Goal: Task Accomplishment & Management: Manage account settings

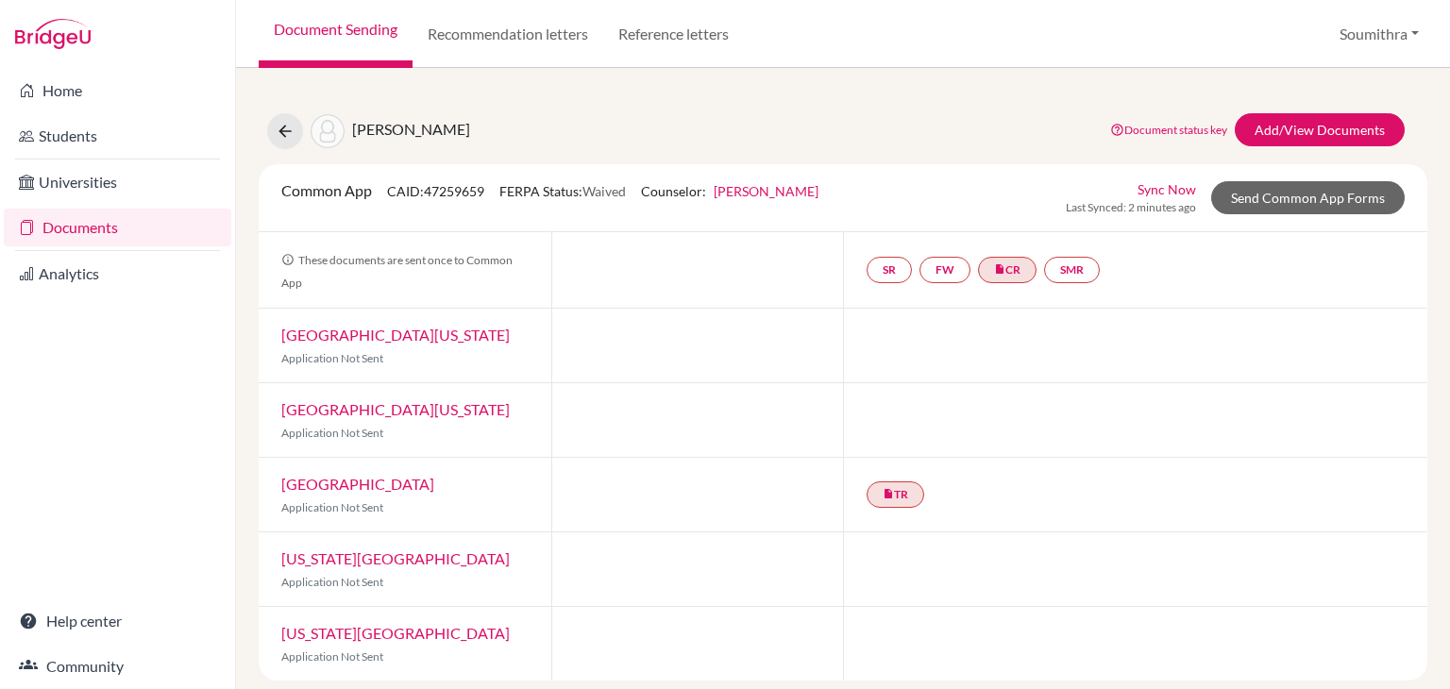
click at [1180, 191] on link "Sync Now" at bounding box center [1167, 189] width 59 height 20
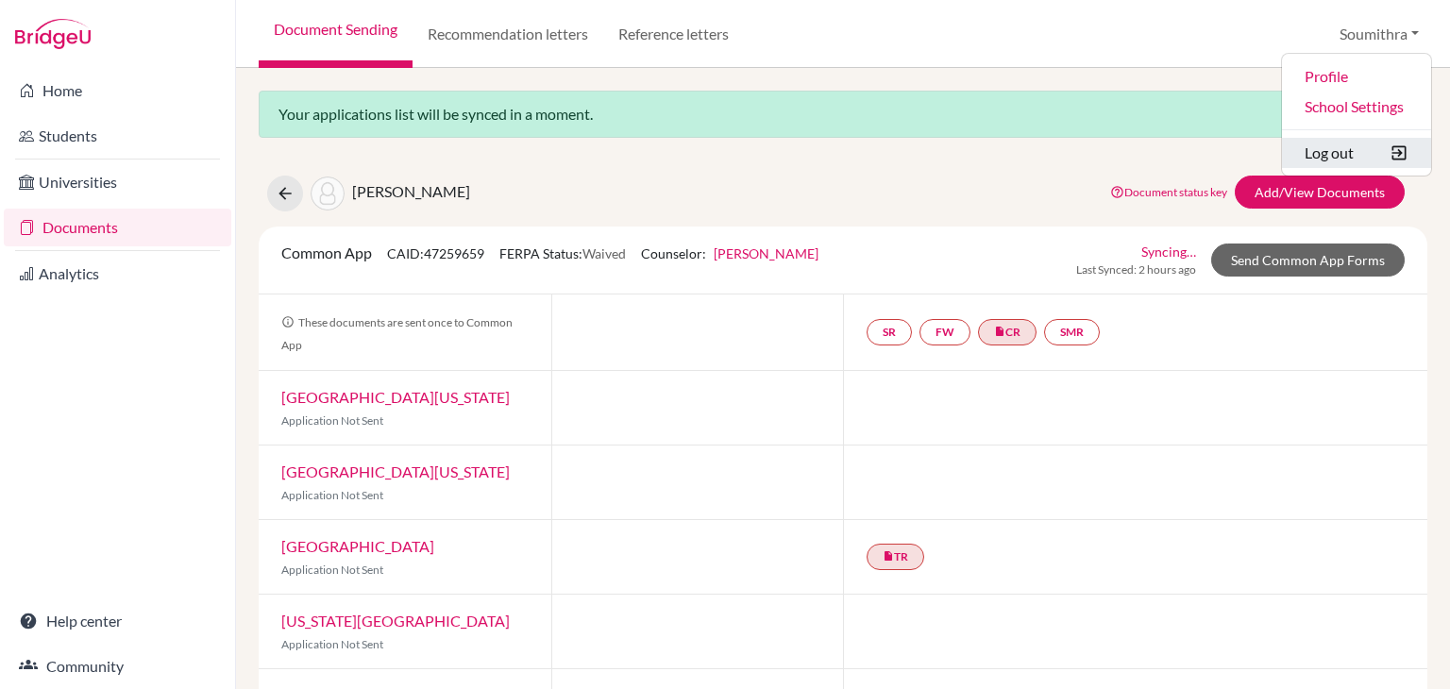
click at [1336, 158] on button "Log out" at bounding box center [1356, 153] width 149 height 30
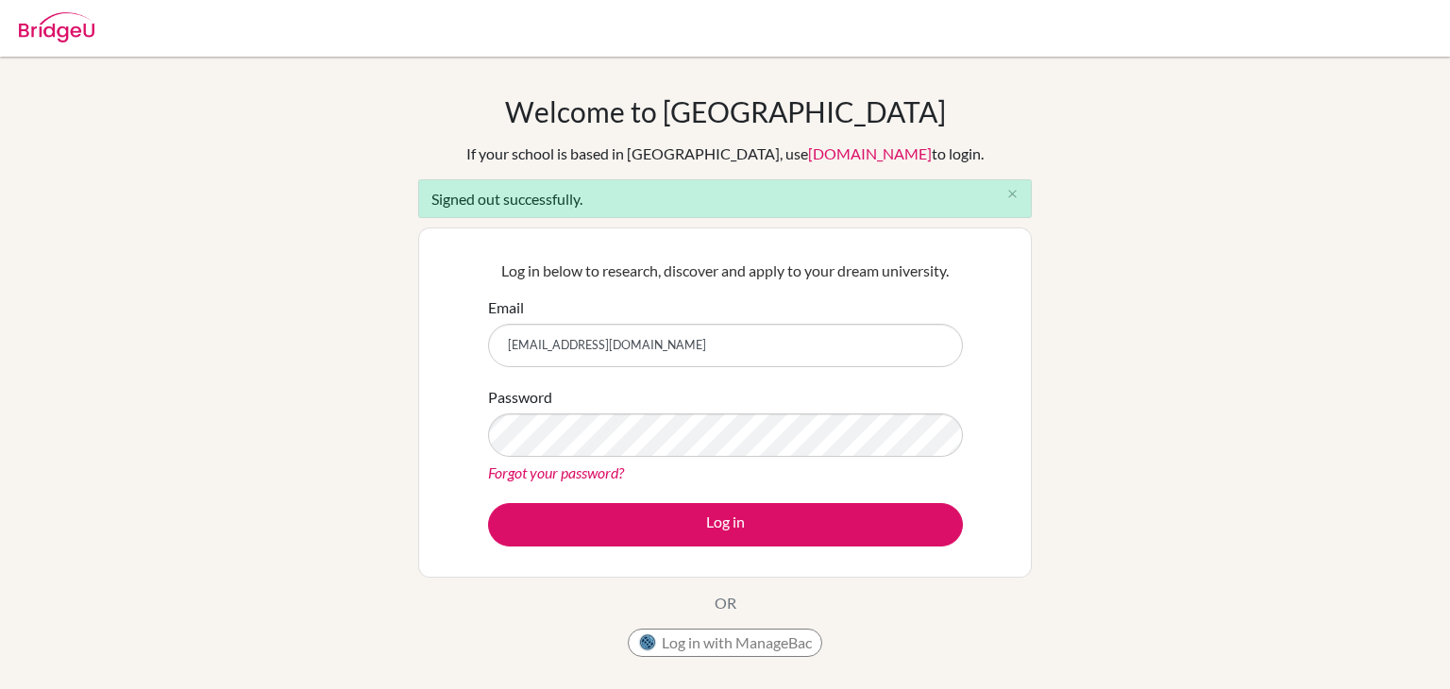
type input "[EMAIL_ADDRESS][DOMAIN_NAME]"
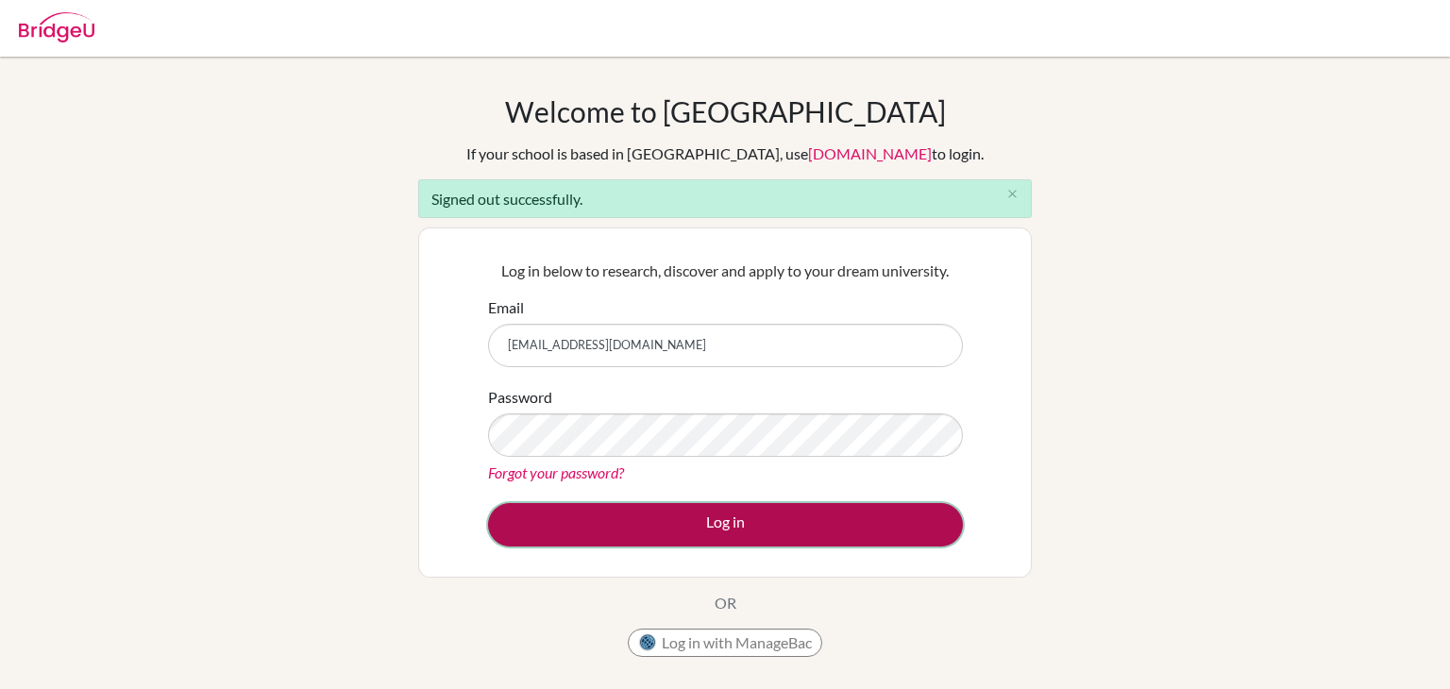
click at [721, 521] on button "Log in" at bounding box center [725, 524] width 475 height 43
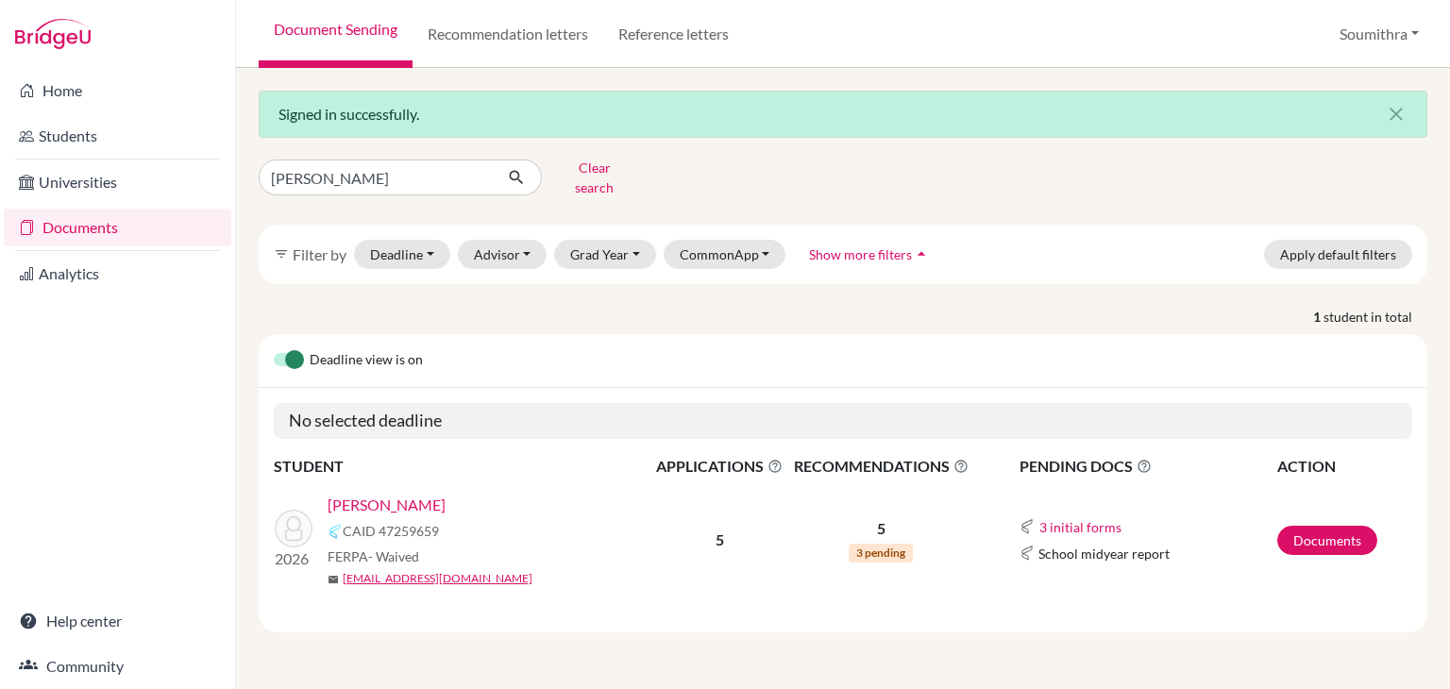
click at [407, 494] on link "[PERSON_NAME]" at bounding box center [387, 505] width 118 height 23
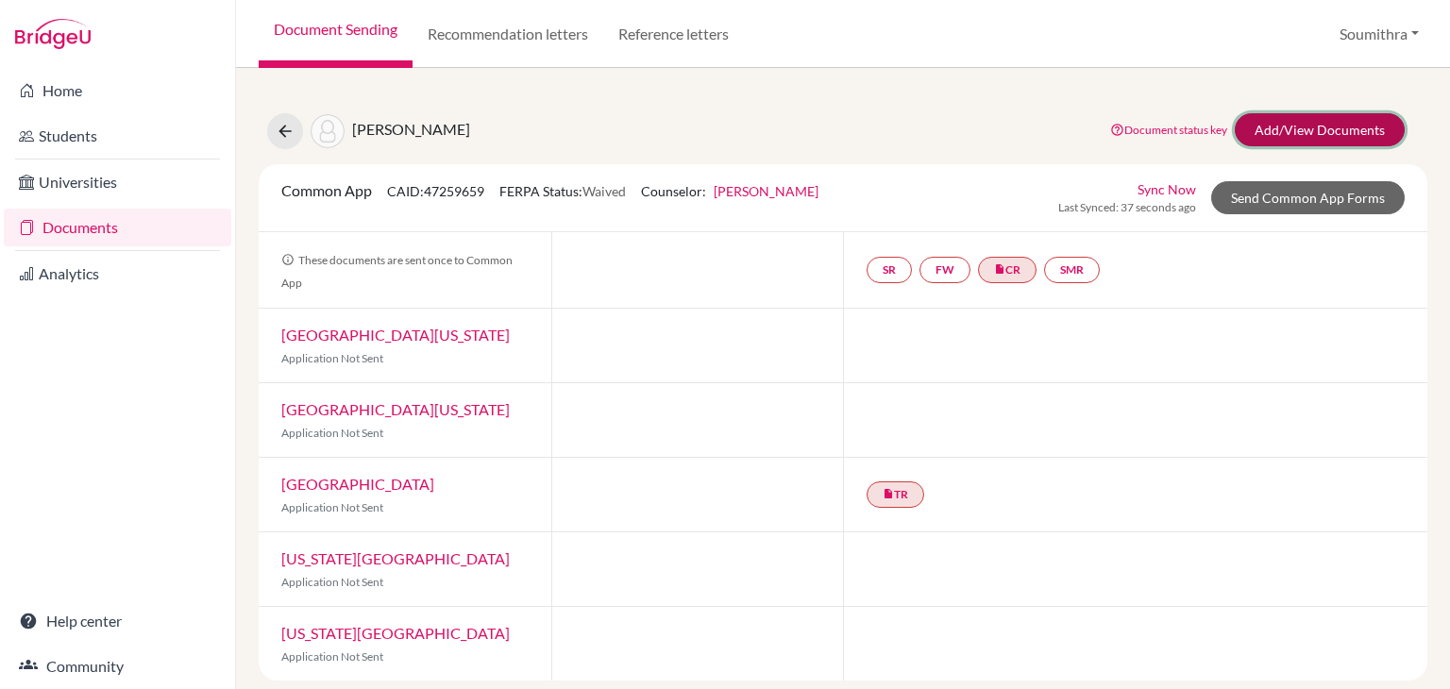
click at [1294, 128] on link "Add/View Documents" at bounding box center [1320, 129] width 170 height 33
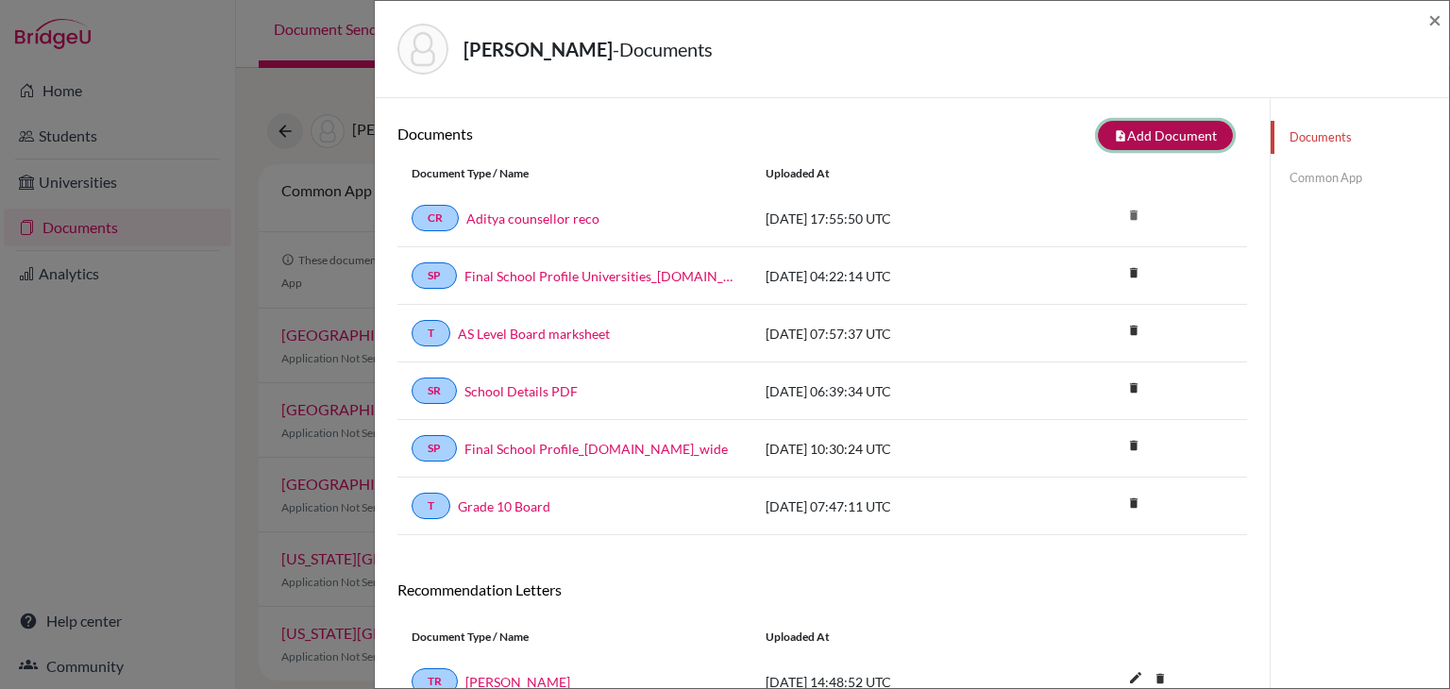
click at [1155, 139] on button "note_add Add Document" at bounding box center [1165, 135] width 135 height 29
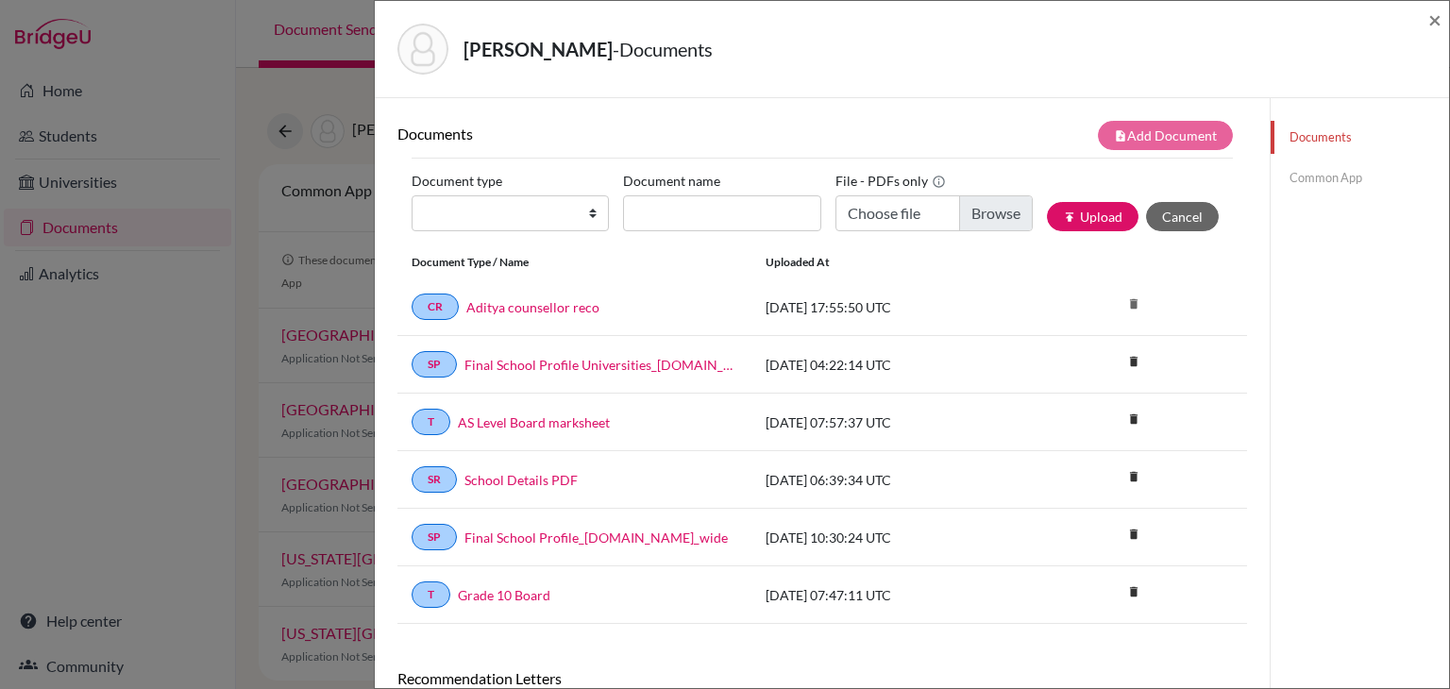
scroll to position [2, 0]
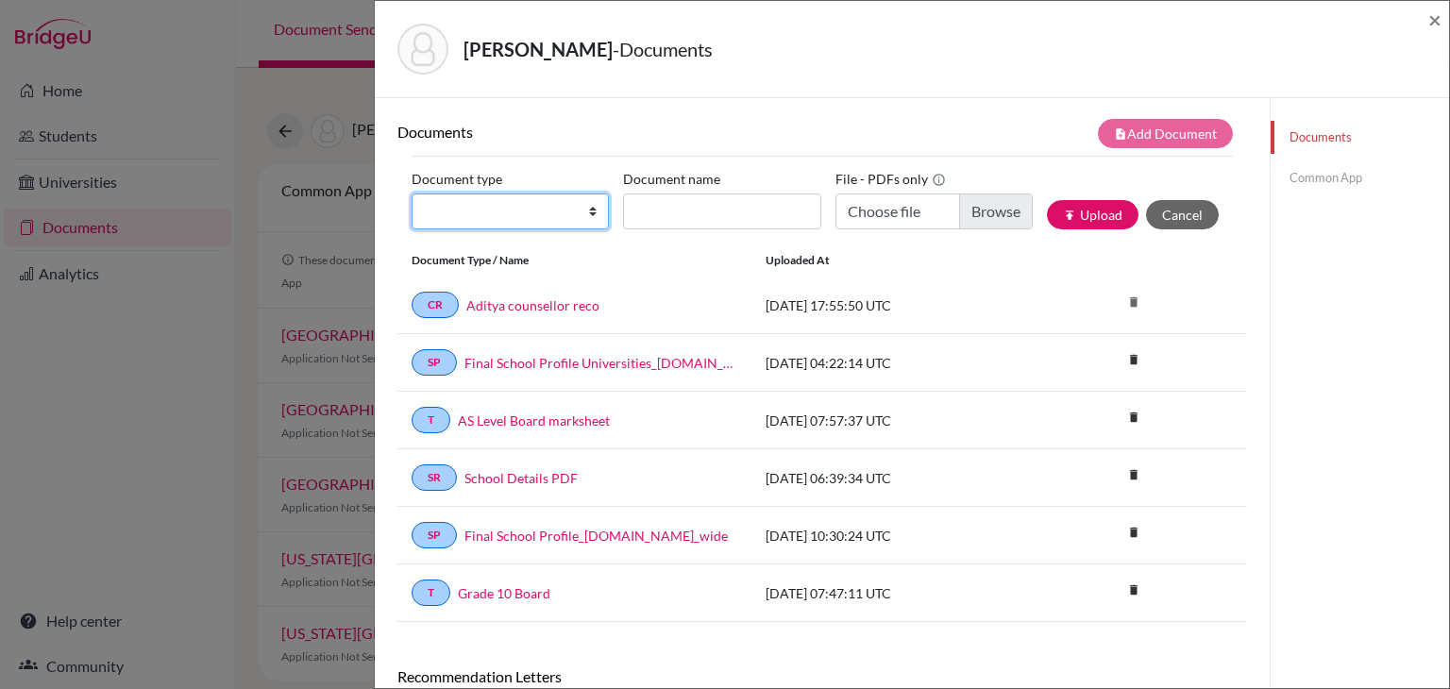
click at [589, 217] on select "Change explanation for Common App reports Counselor recommendation Internationa…" at bounding box center [510, 212] width 197 height 36
select select "5"
click at [412, 194] on select "Change explanation for Common App reports Counselor recommendation Internationa…" at bounding box center [510, 212] width 197 height 36
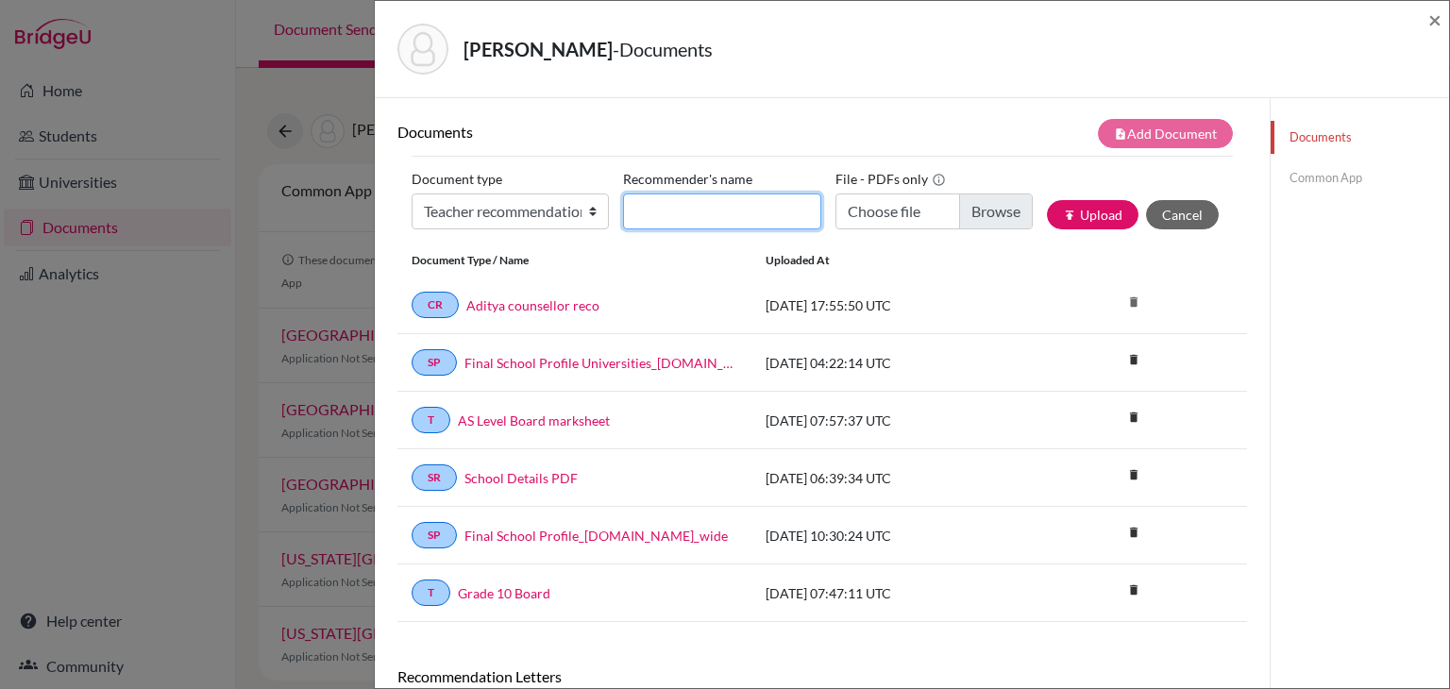
click at [651, 218] on input "Recommender's name" at bounding box center [721, 212] width 197 height 36
type input "Mary Raj"
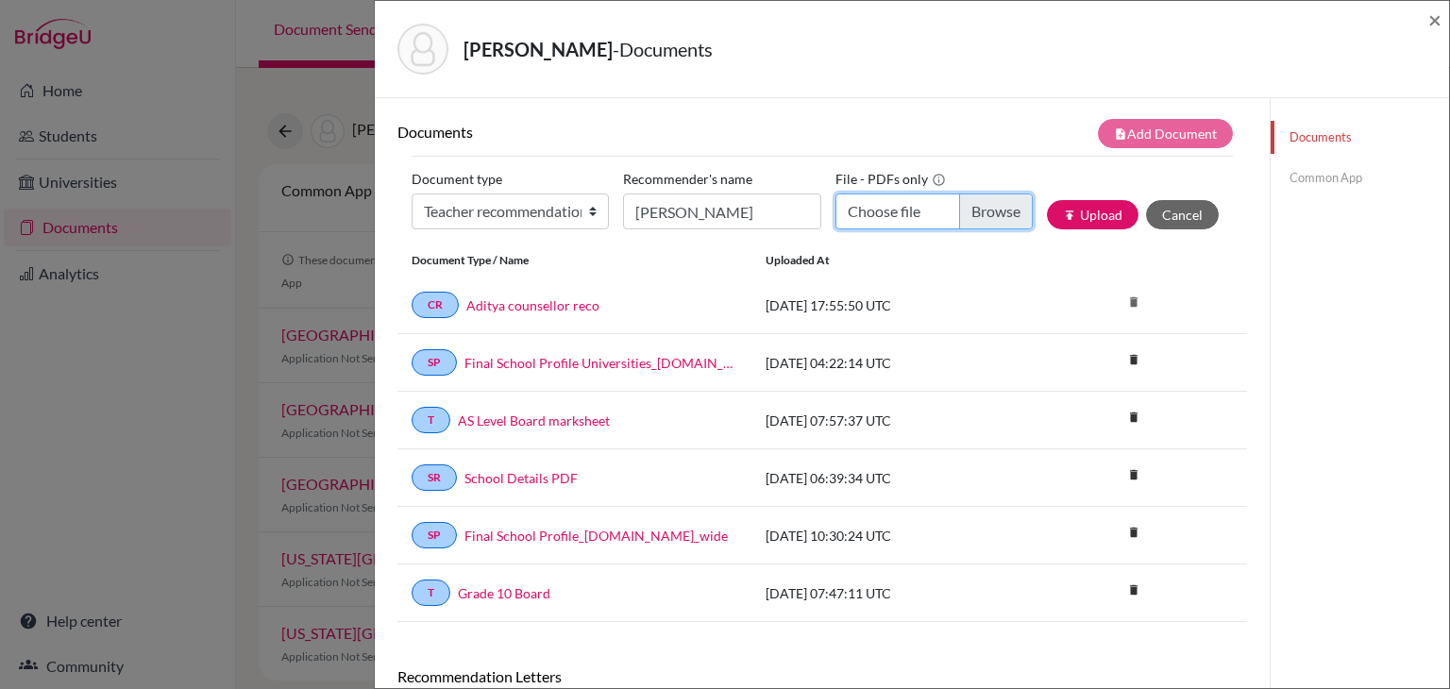
click at [912, 204] on input "Choose file" at bounding box center [934, 212] width 197 height 36
type input "C:\fakepath\Aditya Chemistry LOR (1).pdf"
click at [0, 622] on div "Marhwal, Aditya - Documents × Documents note_add Add Document Document type Cha…" at bounding box center [725, 344] width 1450 height 689
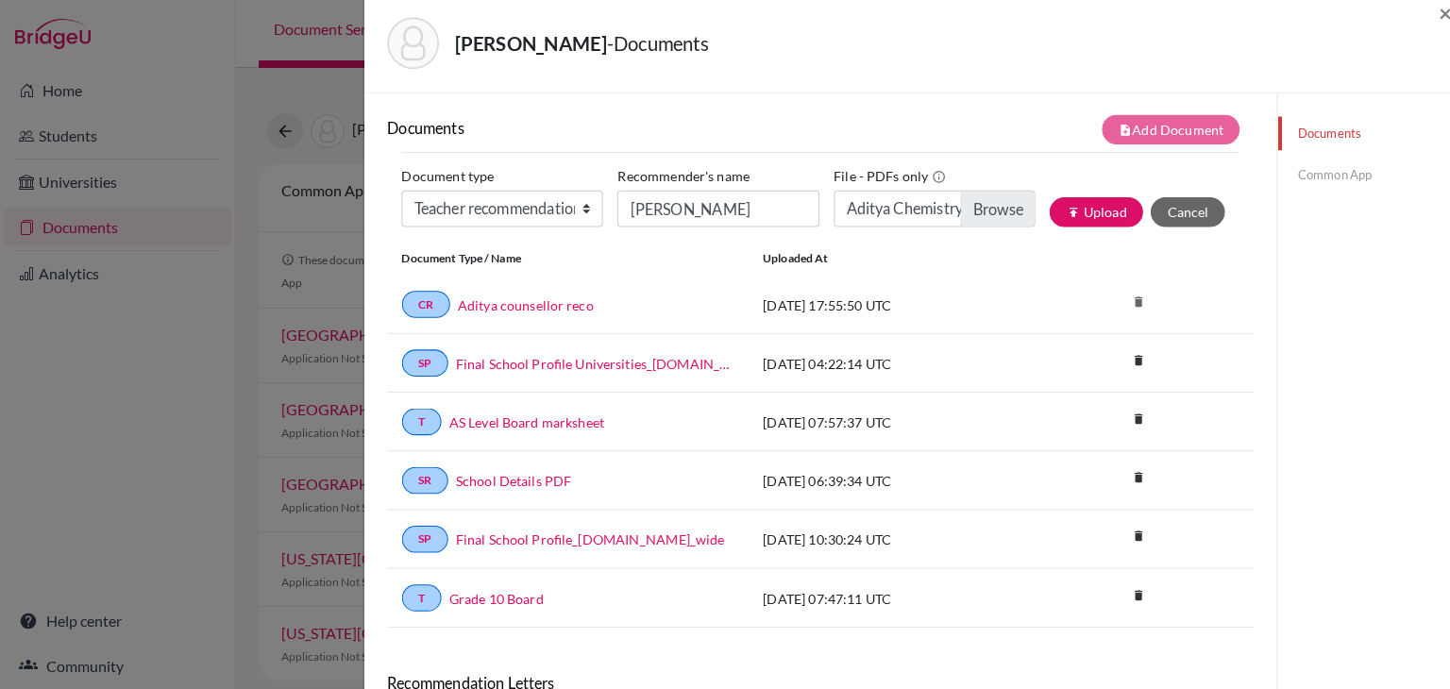
click at [0, 616] on div "Marhwal, Aditya - Documents × Documents note_add Add Document Document type Cha…" at bounding box center [725, 344] width 1450 height 689
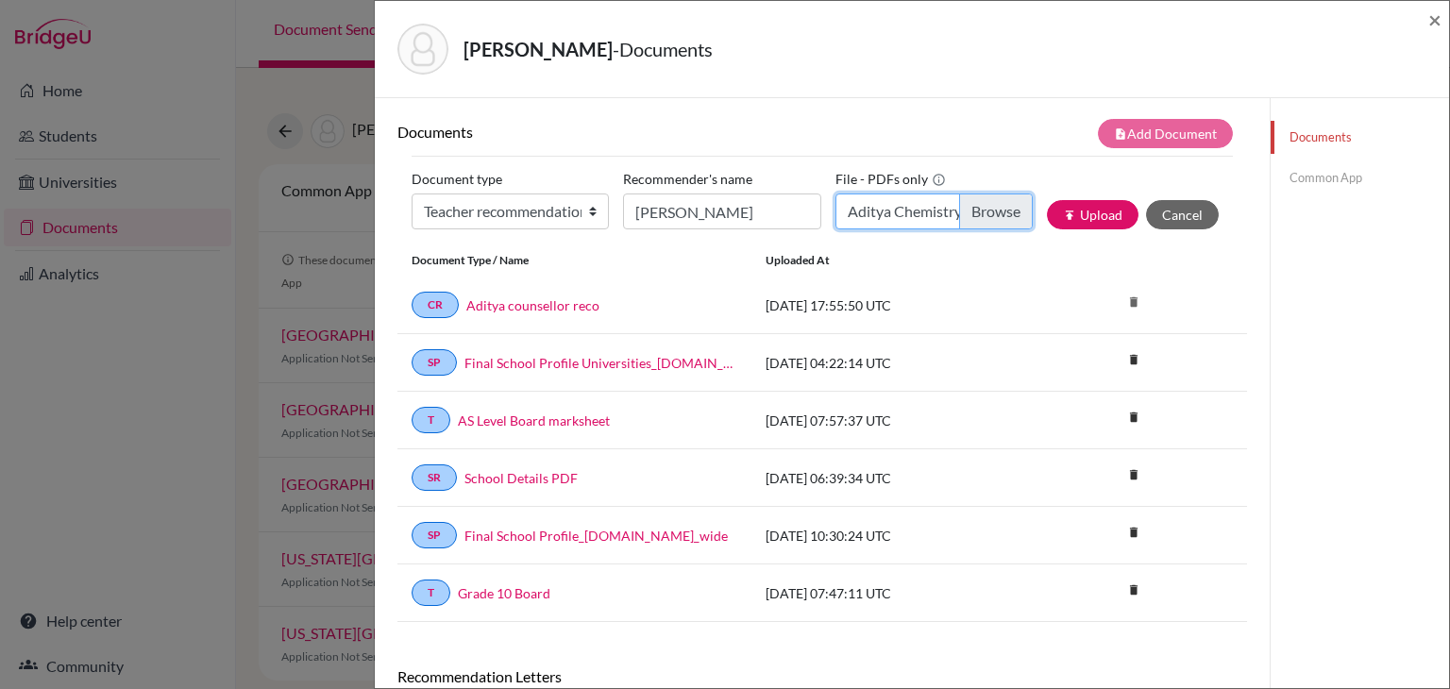
click at [1002, 212] on input "Aditya Chemistry LOR (1).pdf" at bounding box center [934, 212] width 197 height 36
click at [1090, 218] on button "publish Upload" at bounding box center [1093, 214] width 92 height 29
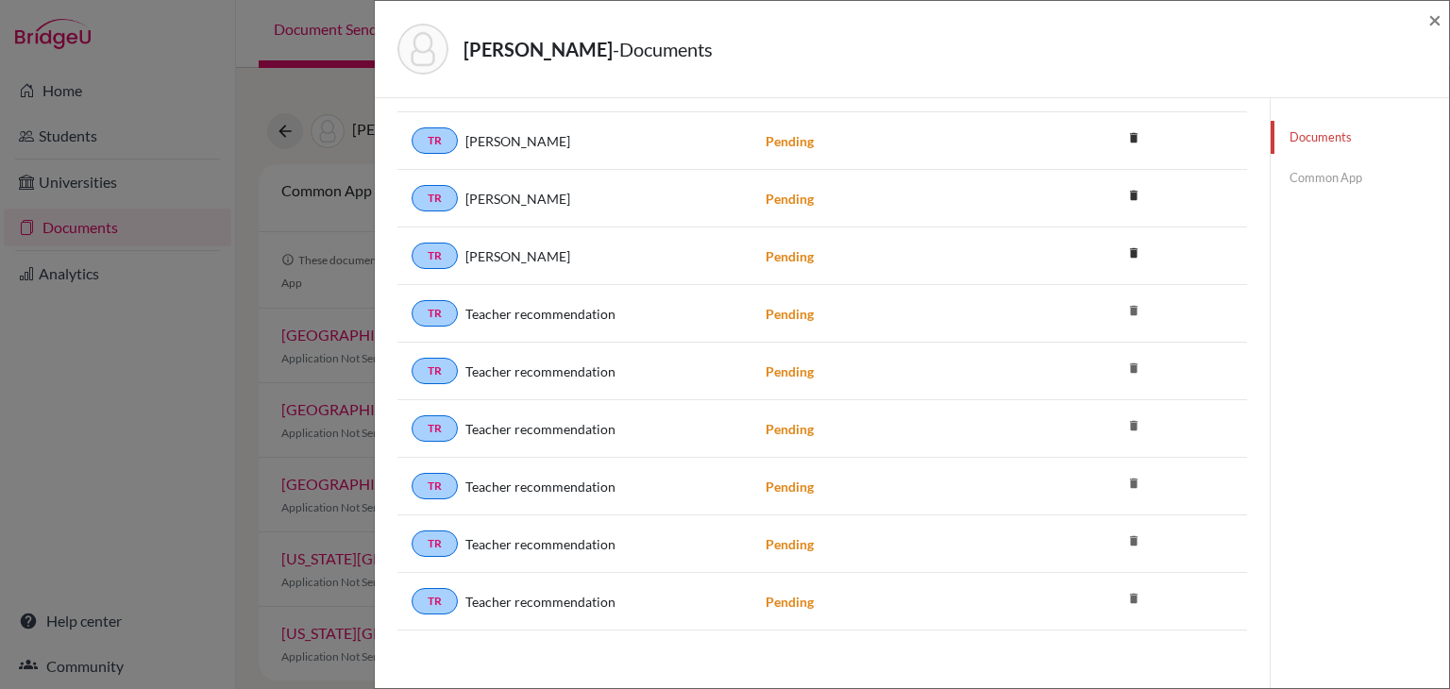
scroll to position [0, 0]
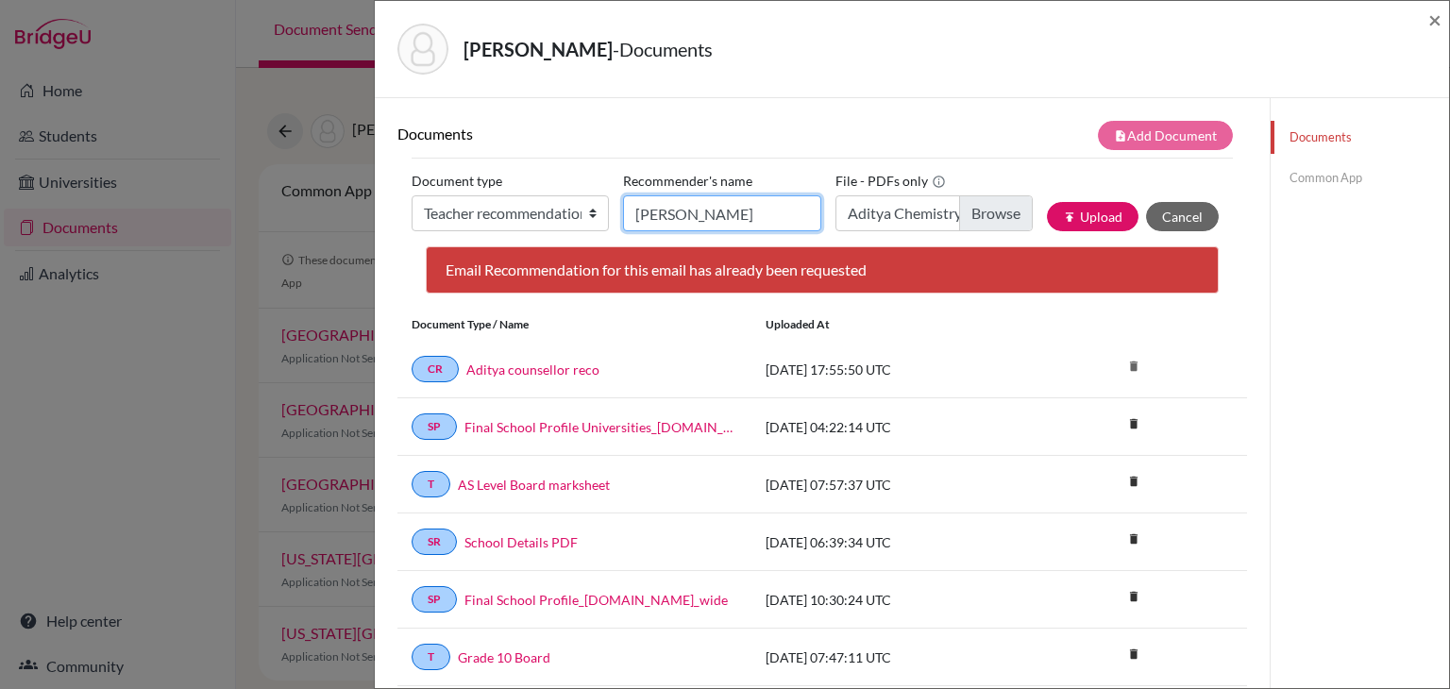
click at [639, 217] on input "Mary Raj" at bounding box center [721, 213] width 197 height 36
click at [1107, 223] on button "publish Upload" at bounding box center [1093, 216] width 92 height 29
click at [676, 223] on input "Pappu Mary Raj" at bounding box center [721, 213] width 197 height 36
click at [734, 219] on input "Pappu Mary Raj" at bounding box center [721, 213] width 197 height 36
click at [717, 219] on input "Pappu Mary Raj" at bounding box center [721, 213] width 197 height 36
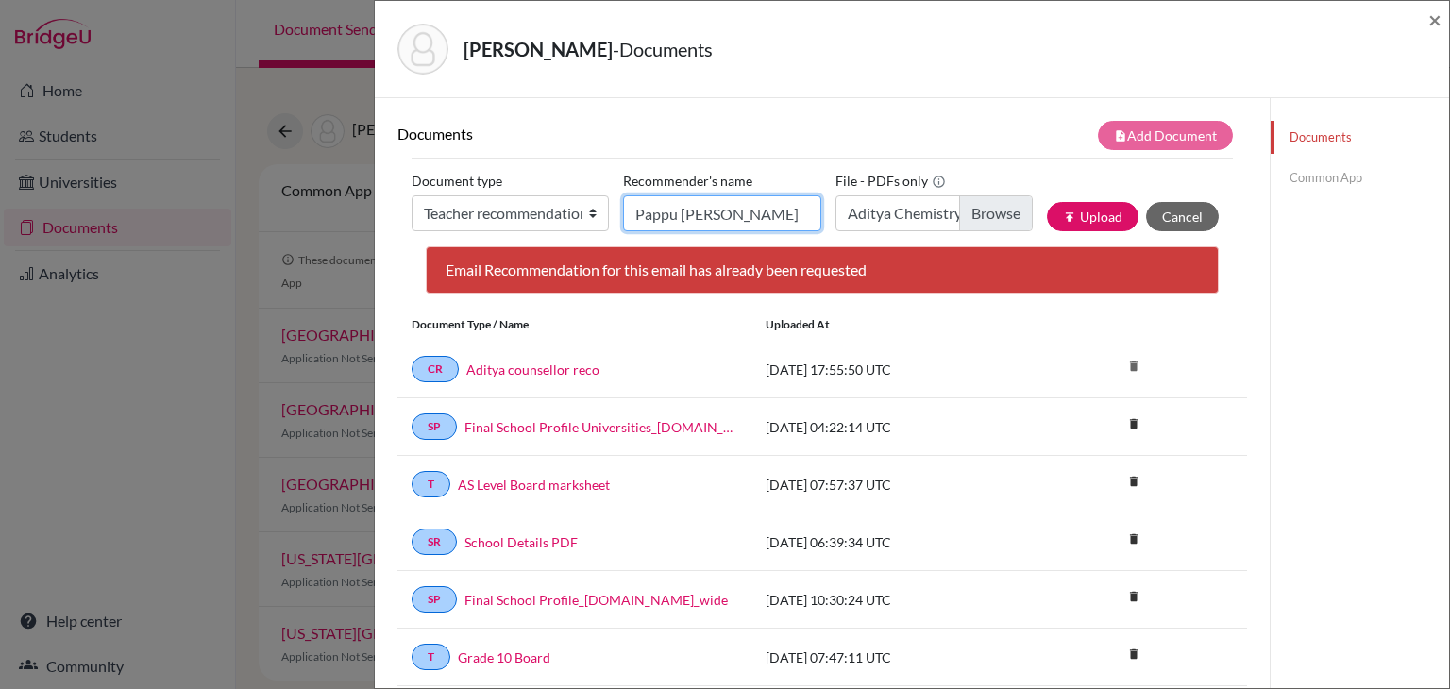
click at [744, 219] on input "Pappu Mary Raj" at bounding box center [721, 213] width 197 height 36
click at [682, 217] on input "Pappu Mary Raj" at bounding box center [721, 213] width 197 height 36
drag, startPoint x: 682, startPoint y: 217, endPoint x: 620, endPoint y: 215, distance: 61.4
click at [620, 215] on div "Document type Change explanation for Common App reports Counselor recommendatio…" at bounding box center [822, 206] width 821 height 80
click at [676, 220] on input "Mary Raj" at bounding box center [721, 213] width 197 height 36
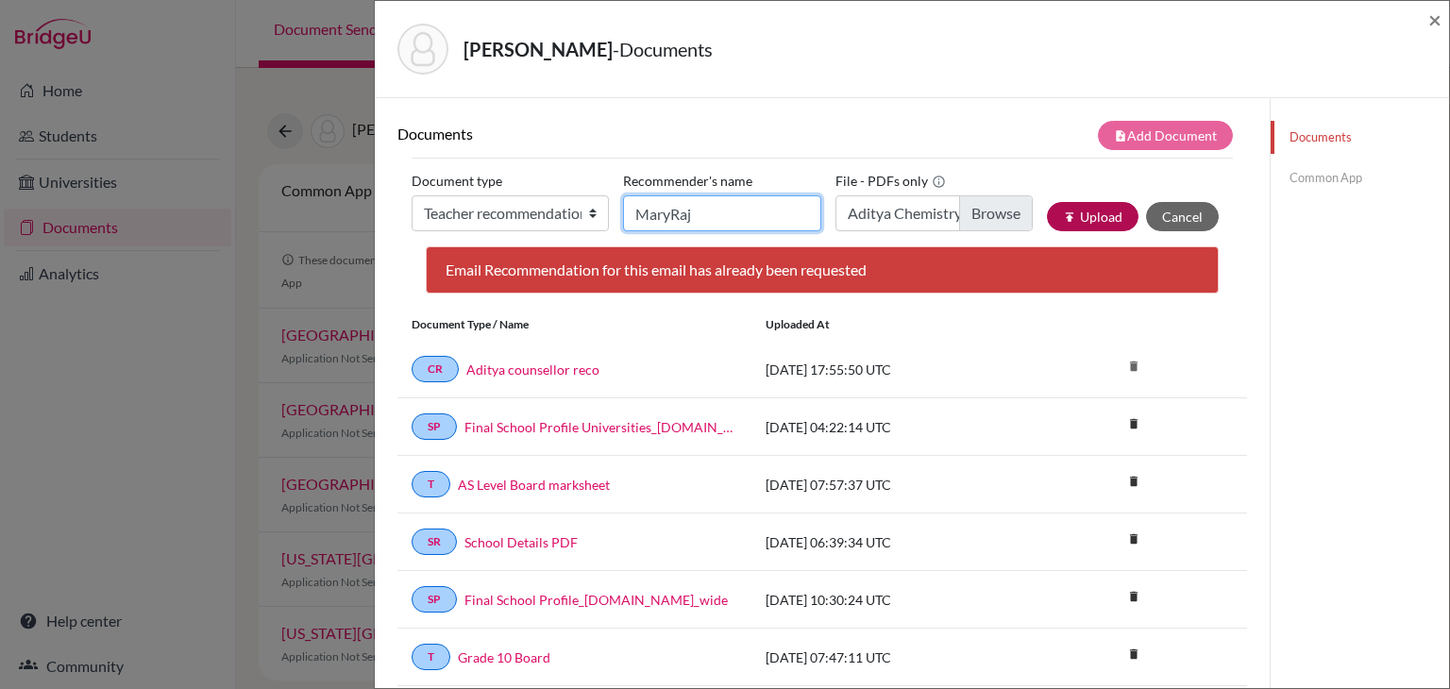
type input "MaryRaj"
click at [1076, 220] on button "publish Upload" at bounding box center [1093, 216] width 92 height 29
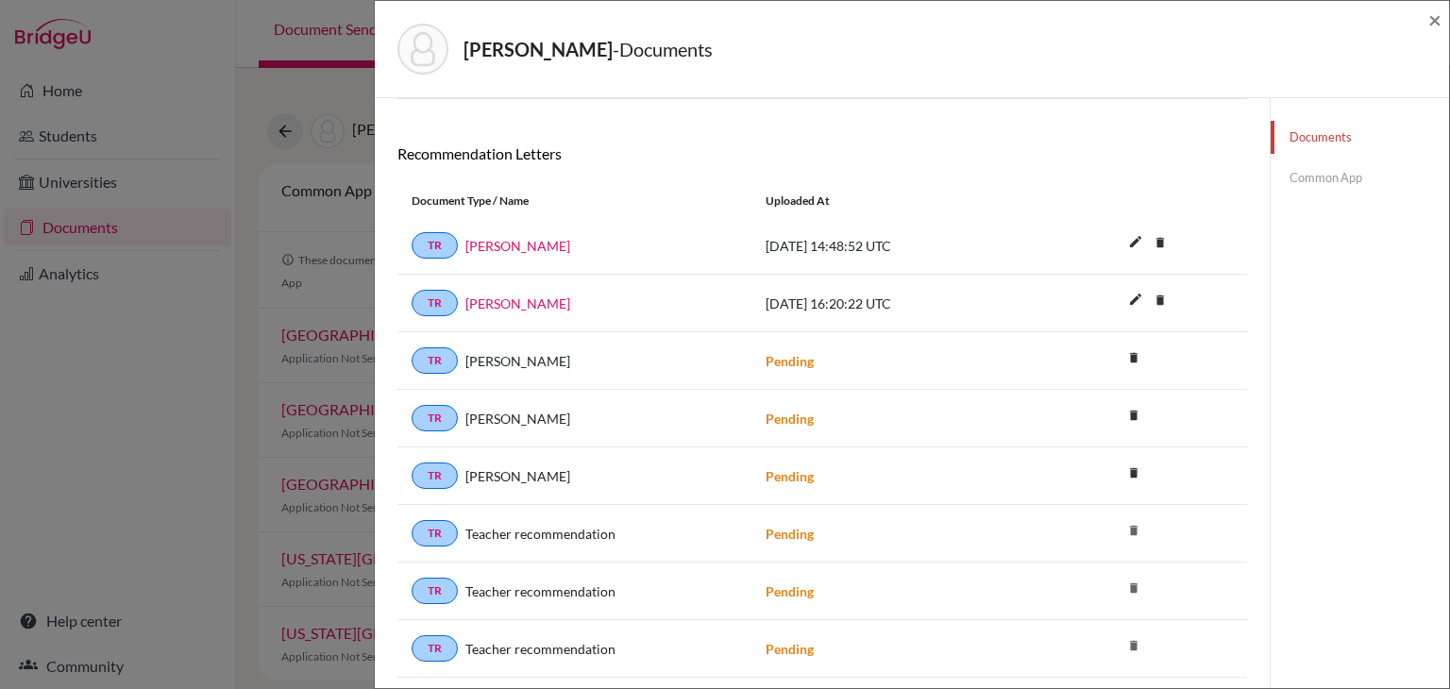
scroll to position [584, 0]
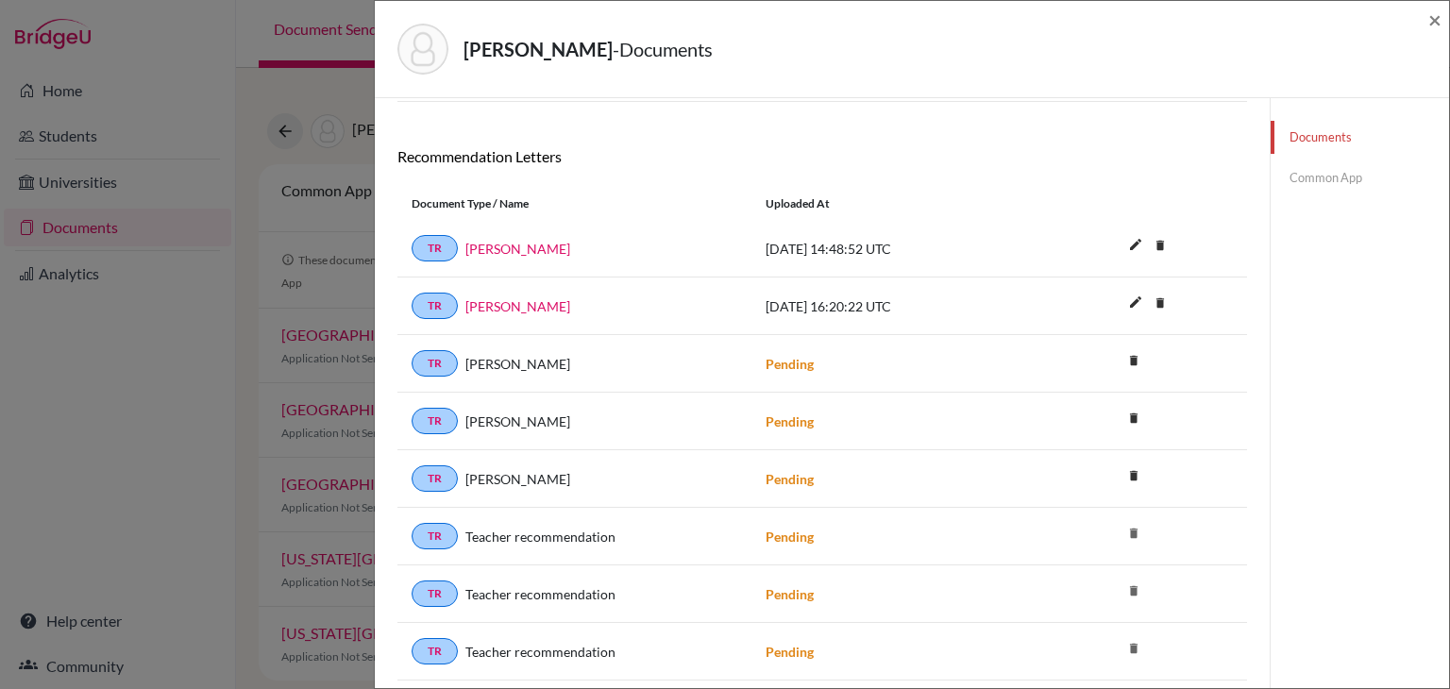
click at [1340, 181] on link "Common App" at bounding box center [1360, 177] width 178 height 33
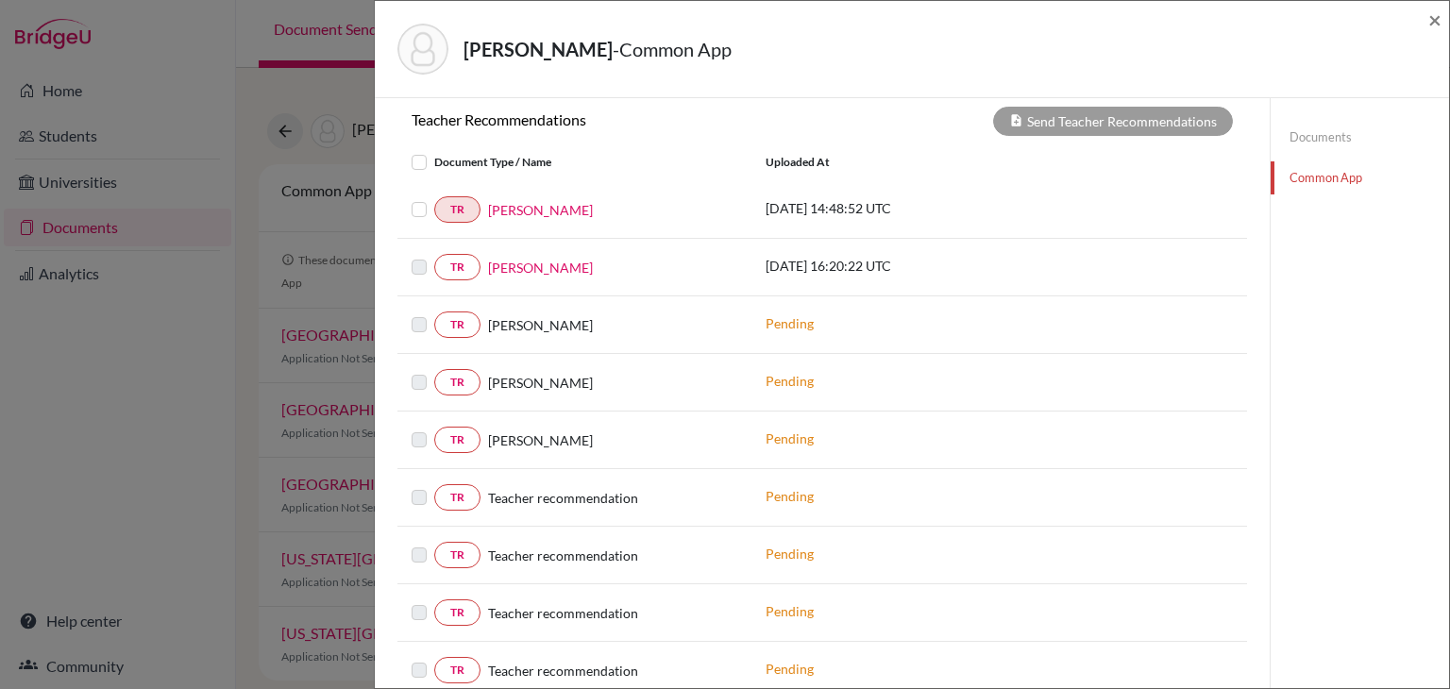
scroll to position [656, 0]
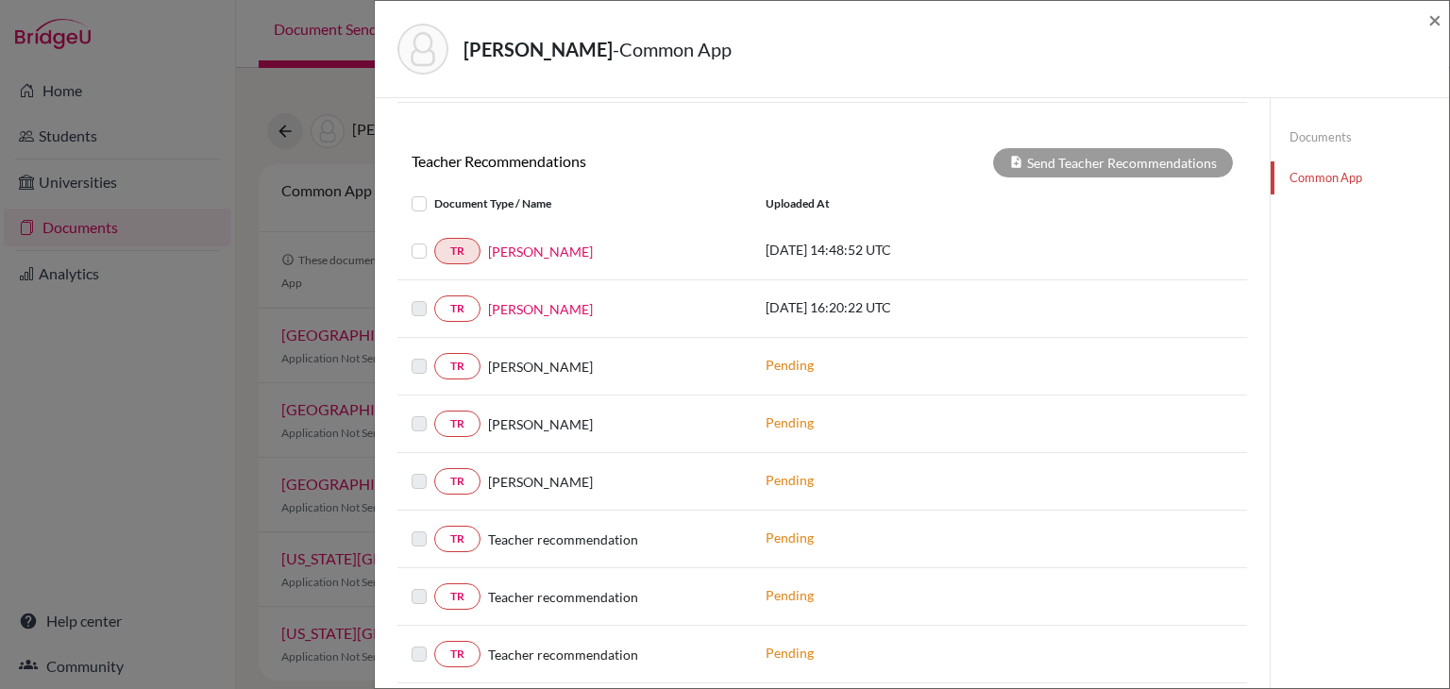
click at [1331, 134] on link "Documents" at bounding box center [1360, 137] width 178 height 33
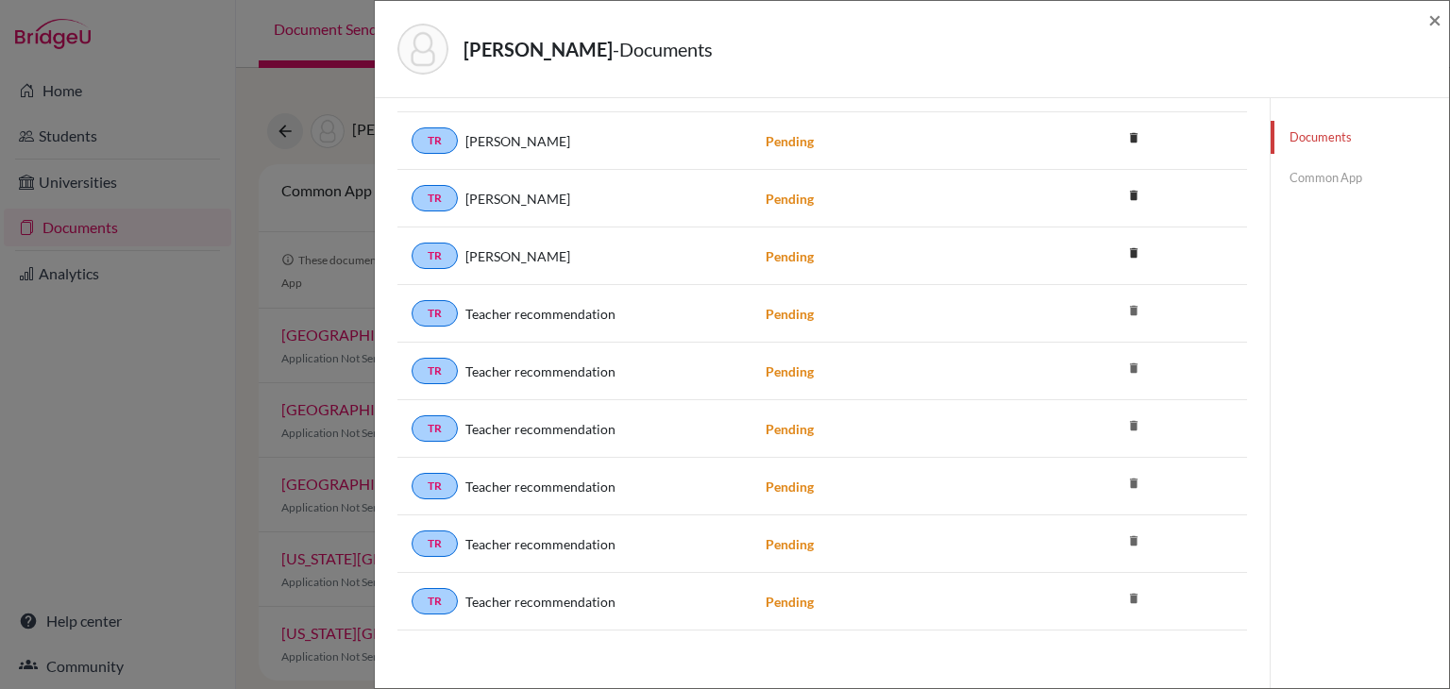
click at [1135, 589] on icon "delete" at bounding box center [1134, 598] width 28 height 28
click at [1134, 532] on icon "delete" at bounding box center [1134, 541] width 28 height 28
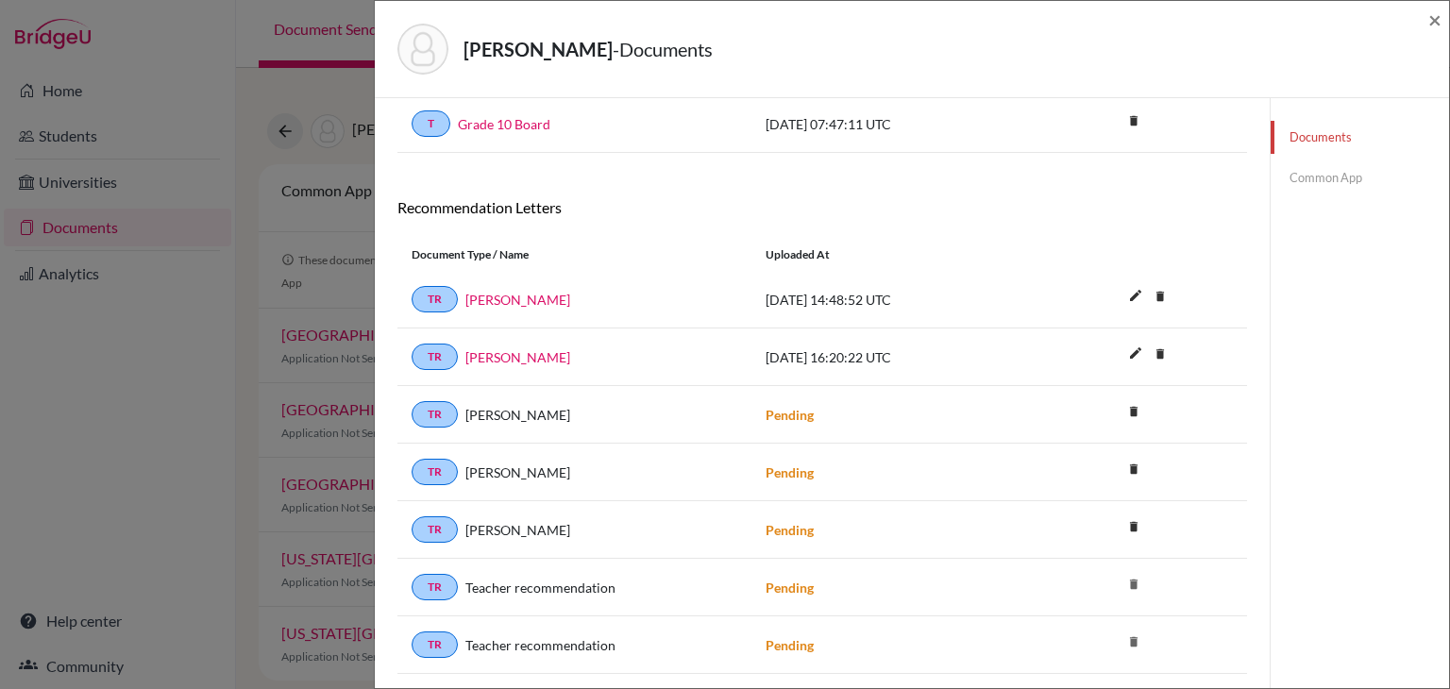
scroll to position [381, 0]
click at [1135, 463] on icon "delete" at bounding box center [1134, 470] width 28 height 28
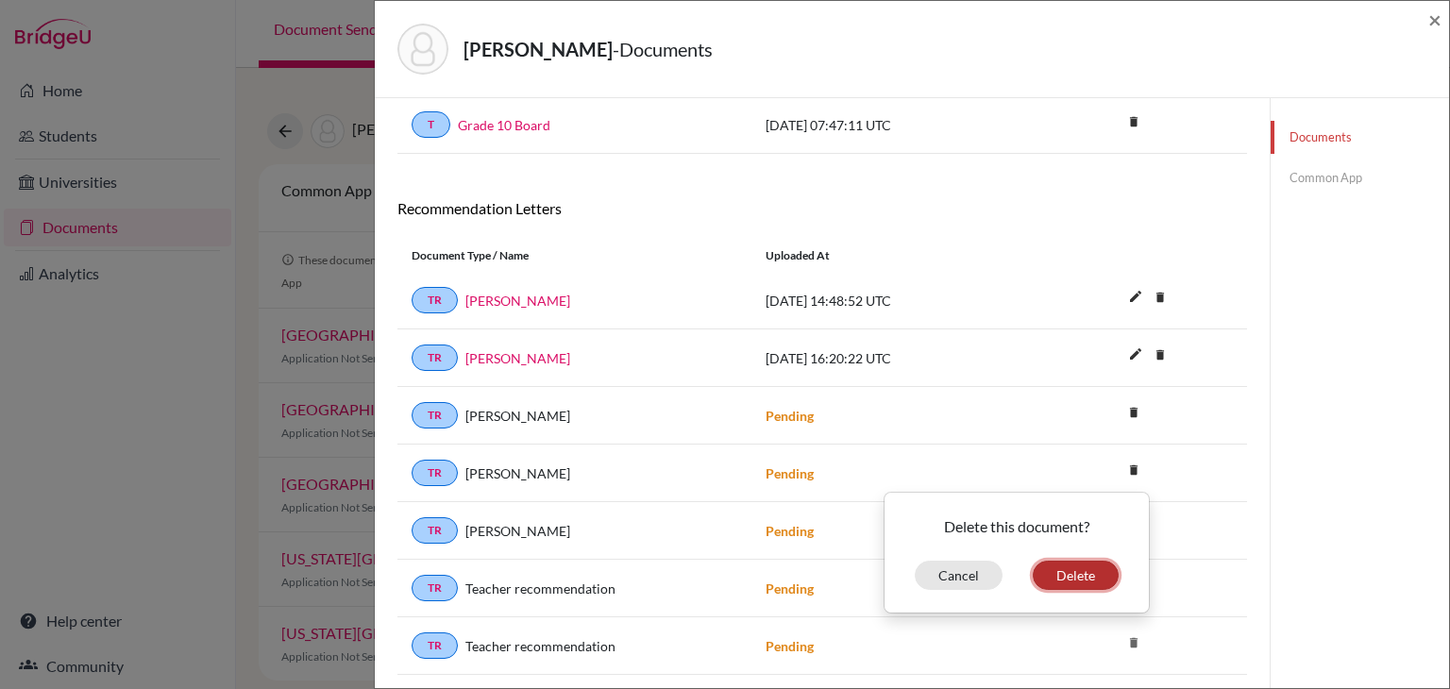
click at [1092, 567] on button "Delete" at bounding box center [1076, 575] width 86 height 29
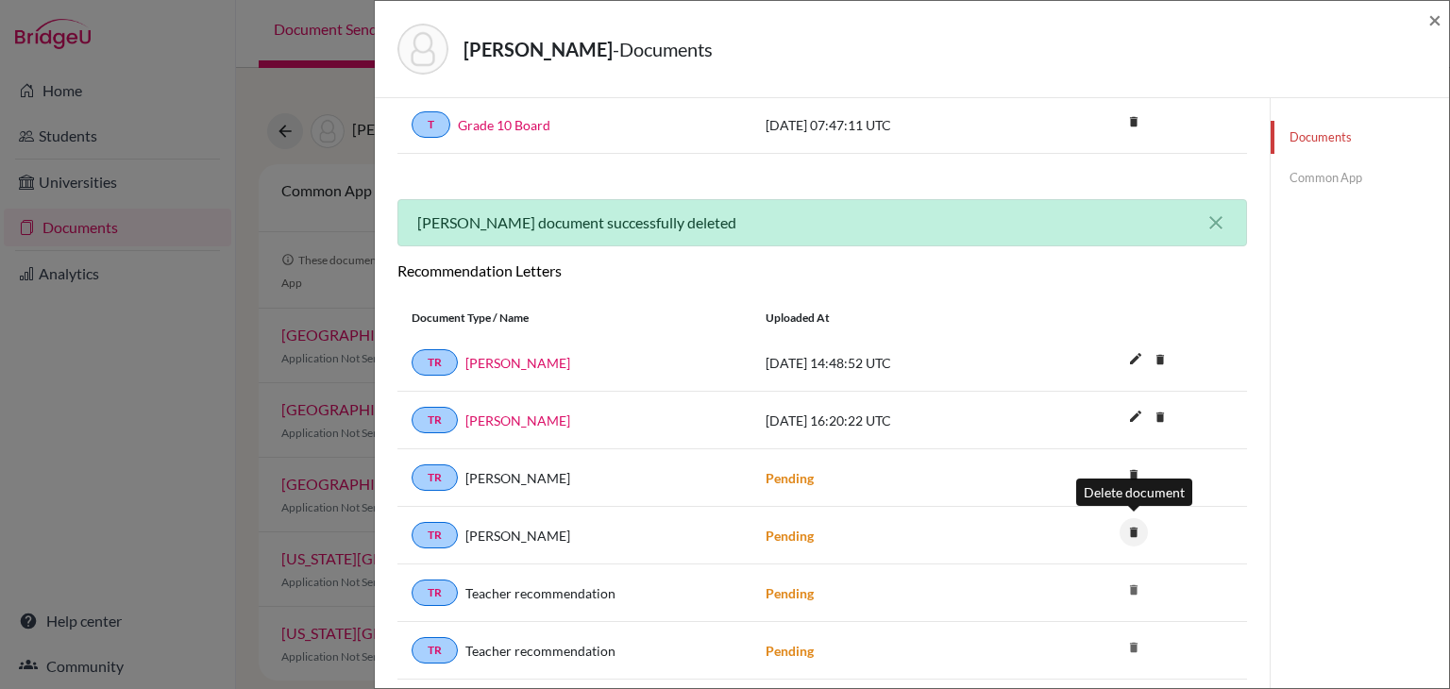
click at [1129, 527] on icon "delete" at bounding box center [1134, 532] width 28 height 28
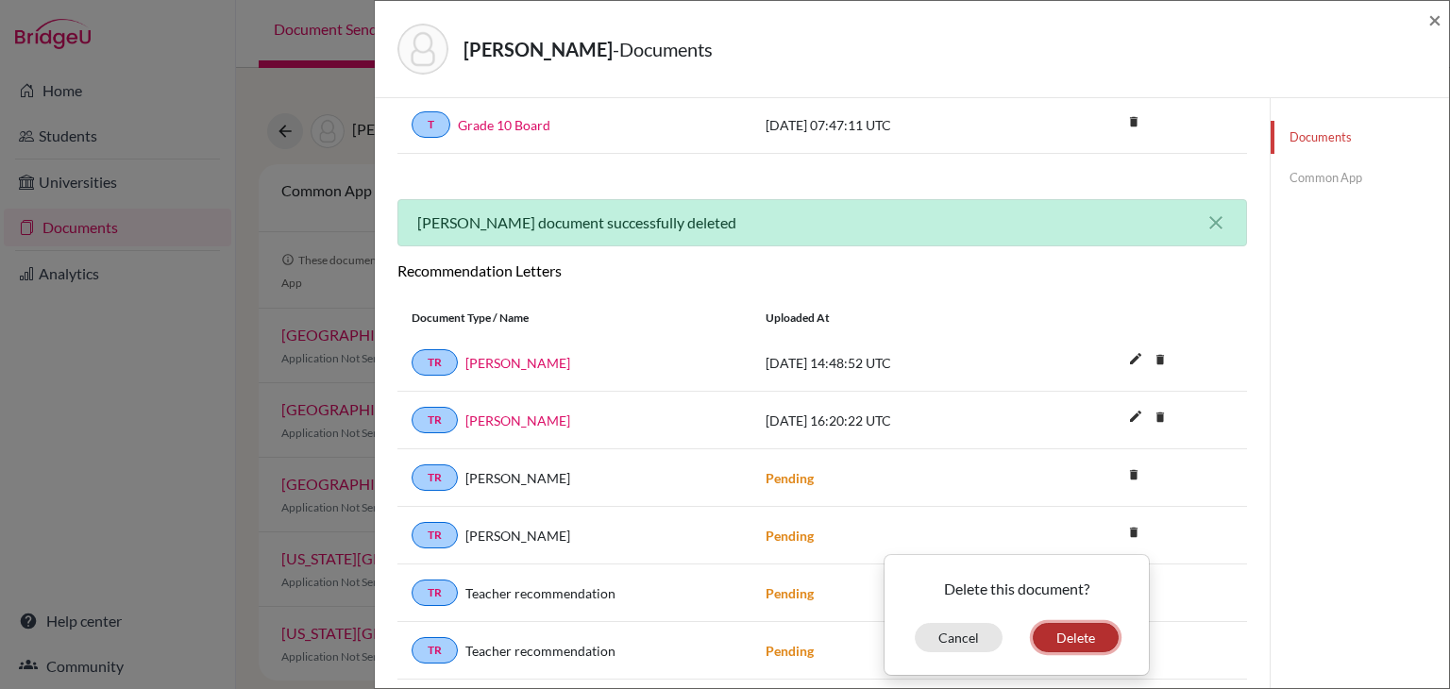
click at [1081, 629] on button "Delete" at bounding box center [1076, 637] width 86 height 29
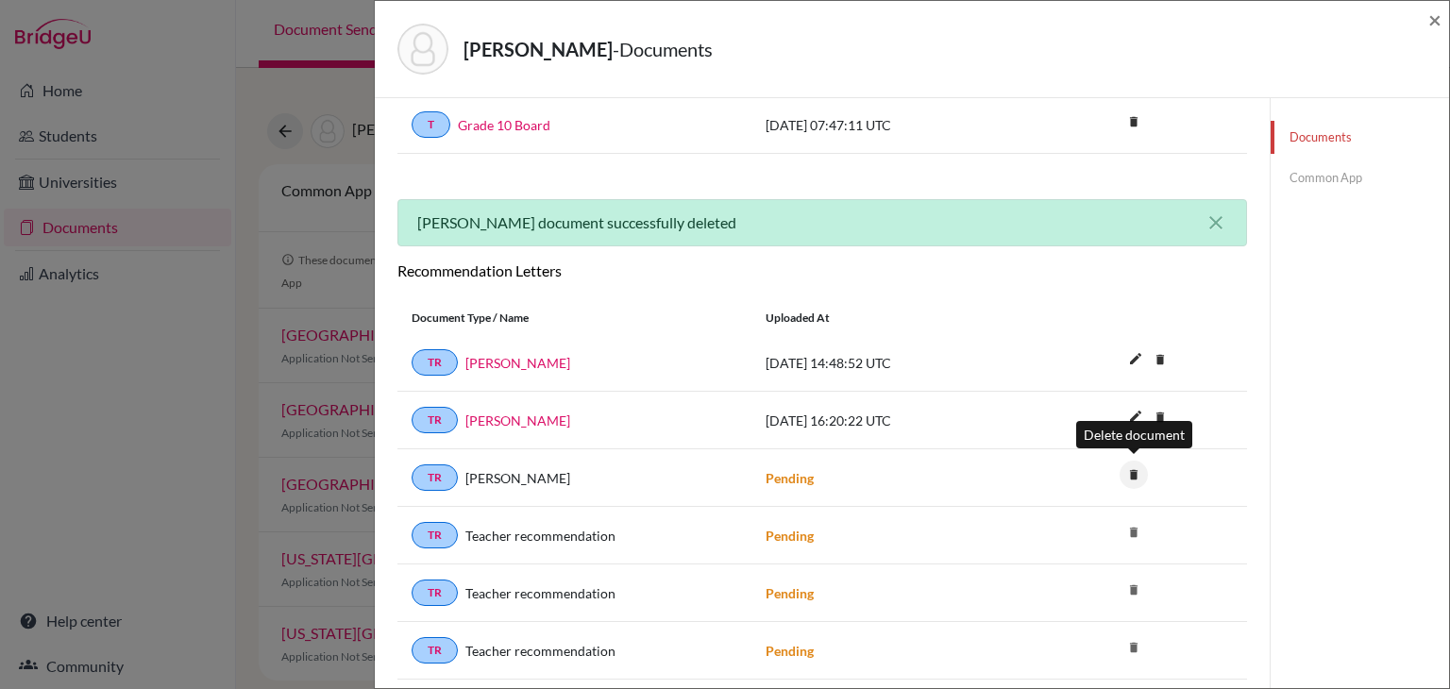
click at [1137, 474] on icon "delete" at bounding box center [1134, 475] width 28 height 28
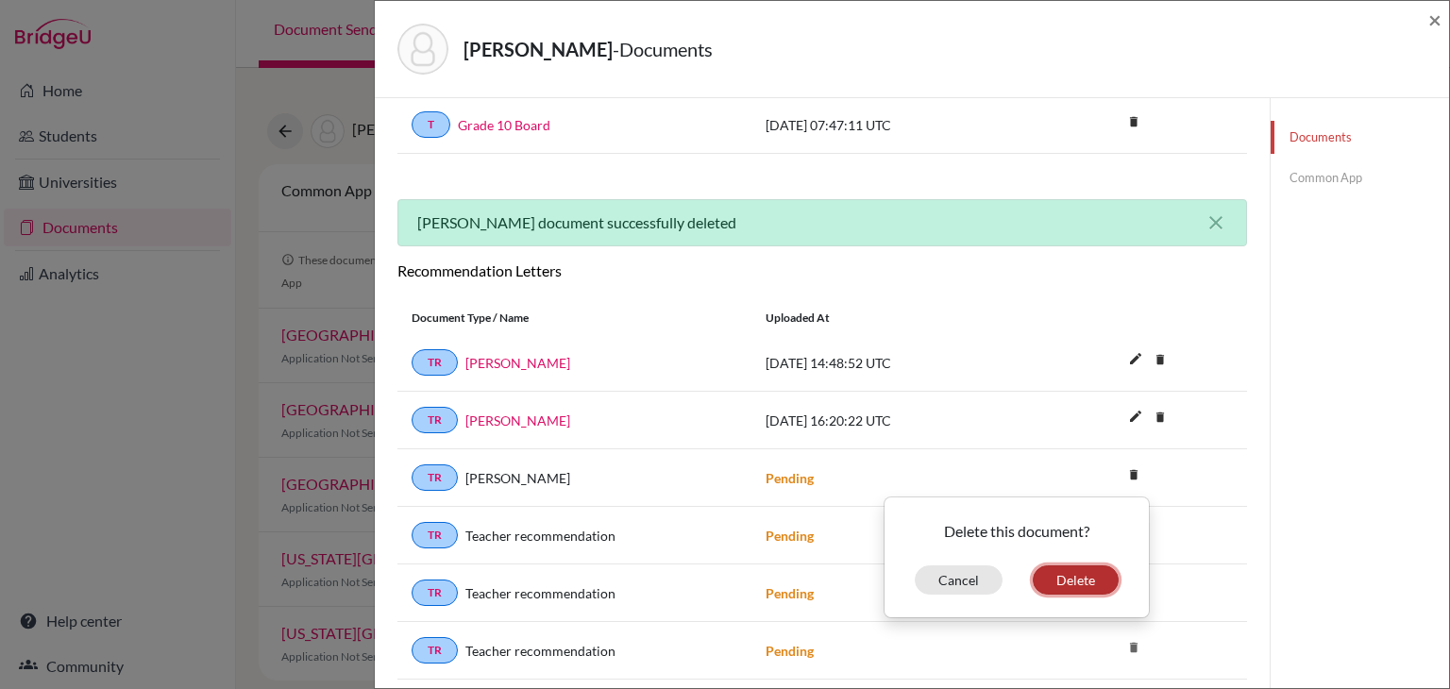
click at [1087, 574] on button "Delete" at bounding box center [1076, 580] width 86 height 29
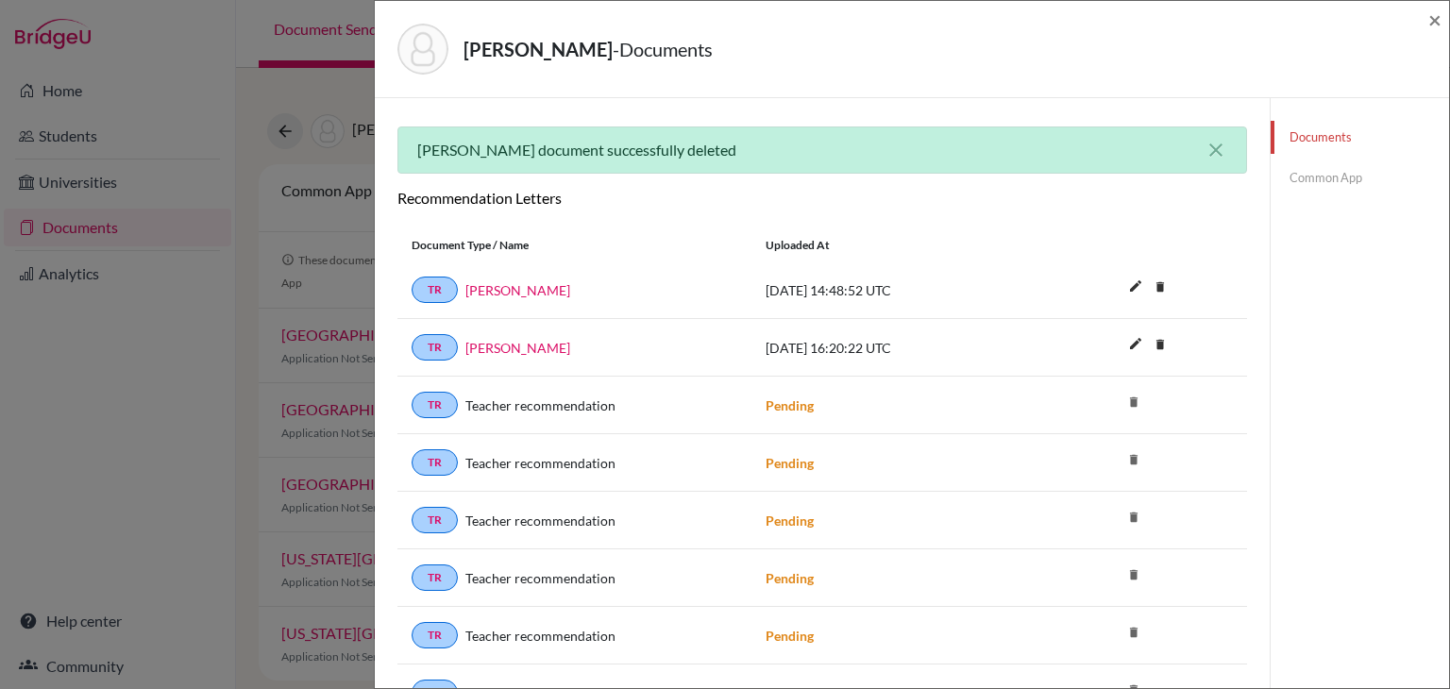
scroll to position [484, 0]
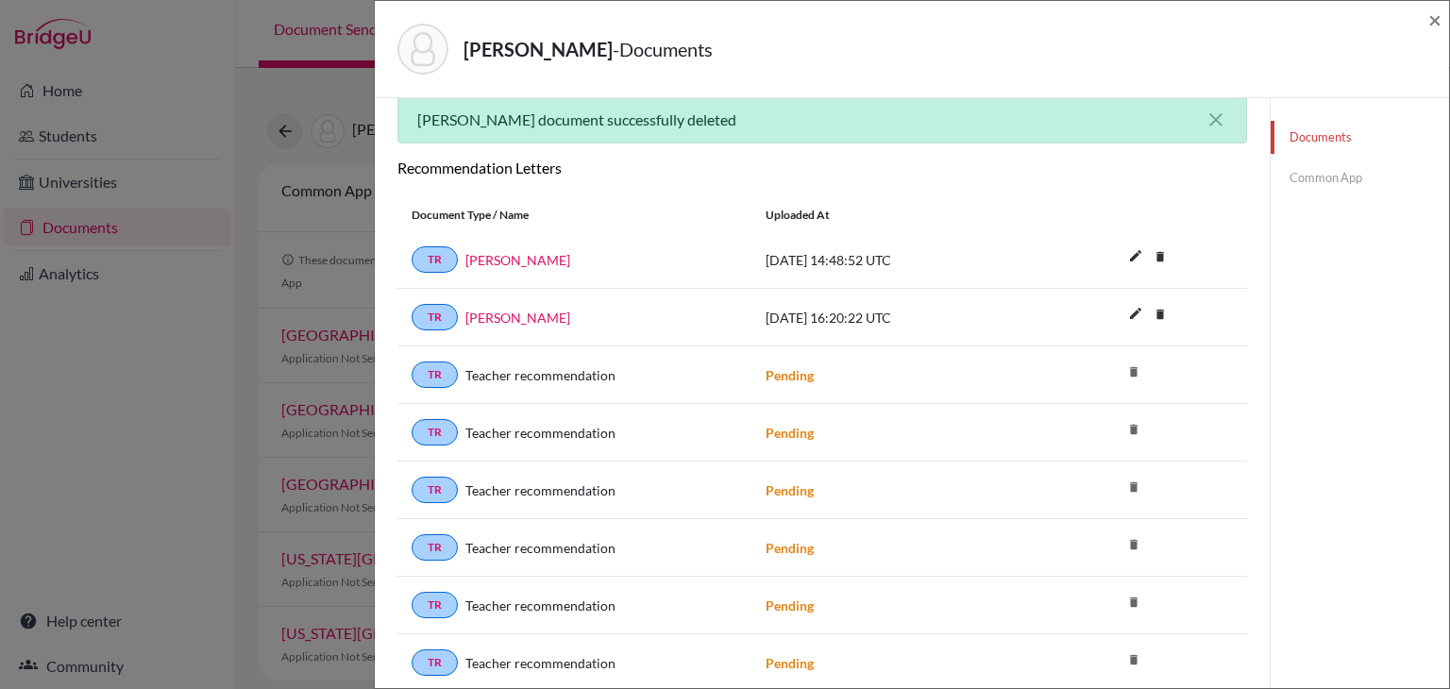
click at [1134, 364] on icon "delete" at bounding box center [1134, 372] width 28 height 28
click at [1135, 426] on icon "delete" at bounding box center [1134, 429] width 28 height 28
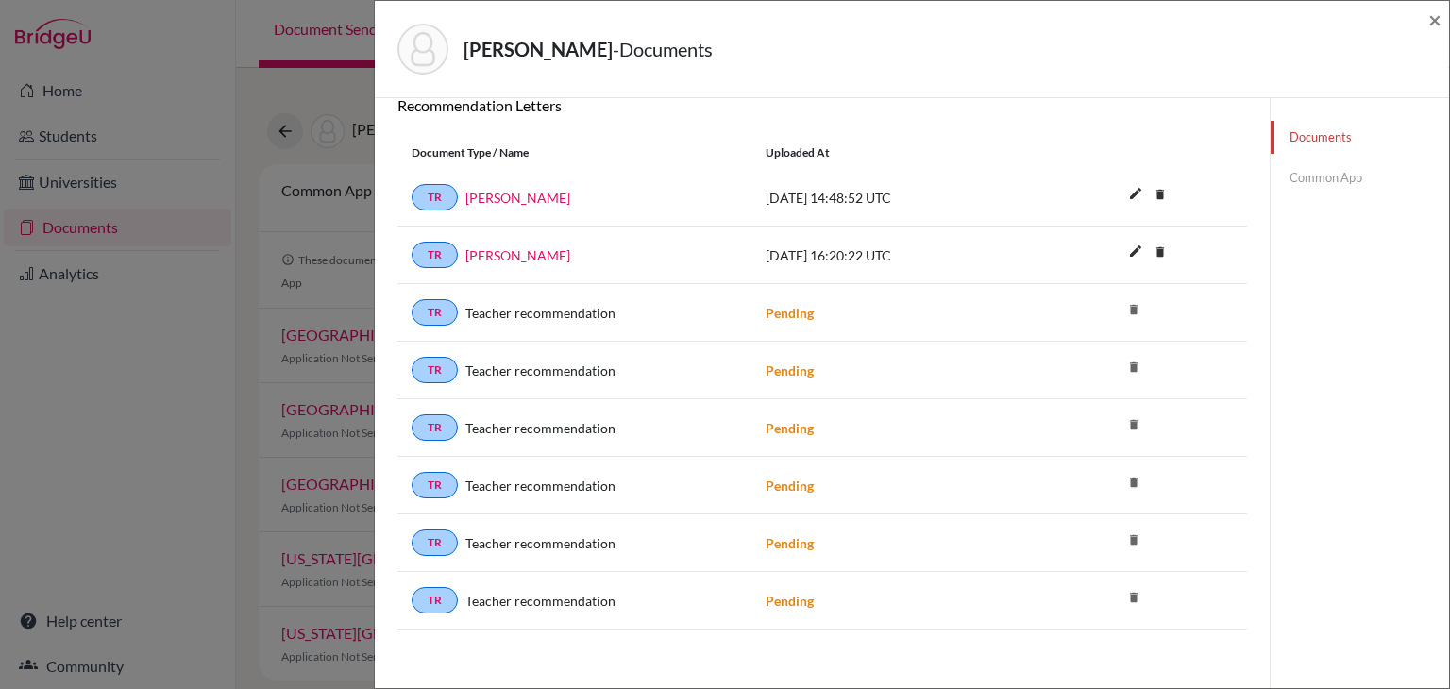
scroll to position [548, 0]
click at [1133, 419] on icon "delete" at bounding box center [1134, 424] width 28 height 28
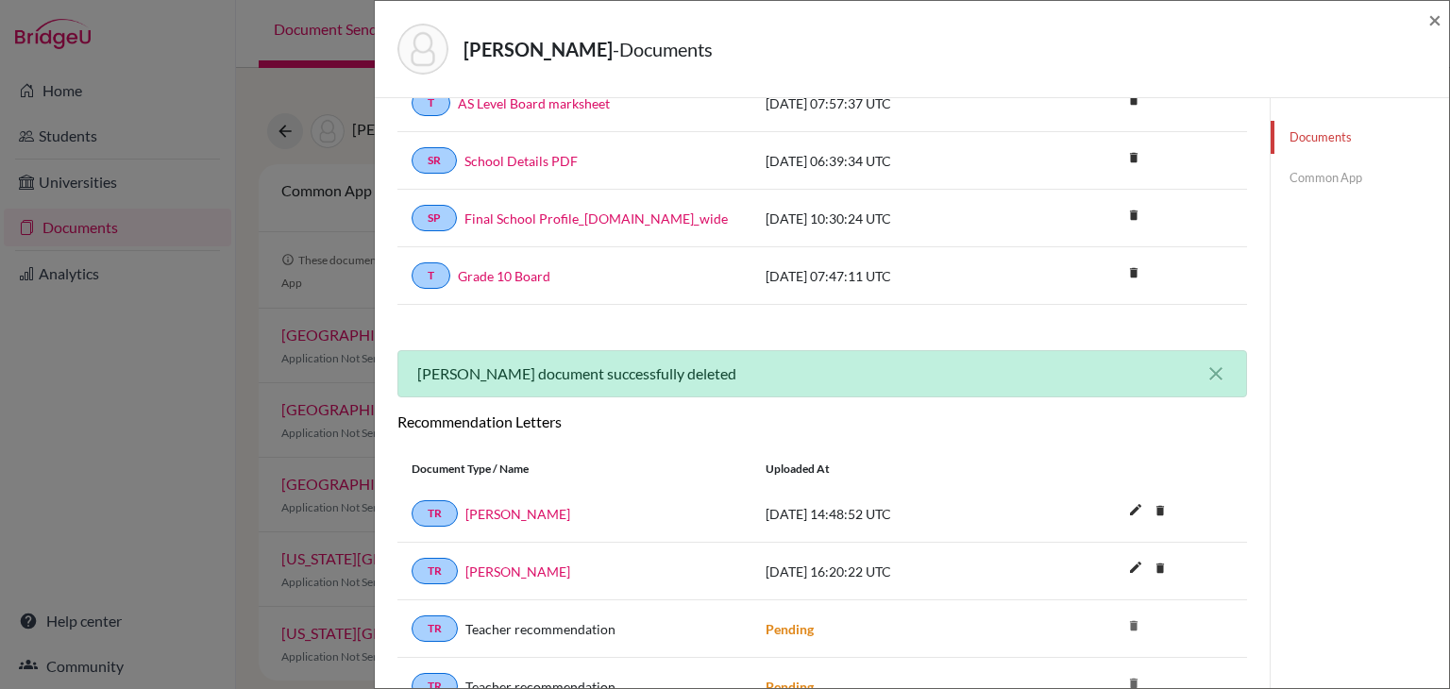
scroll to position [0, 0]
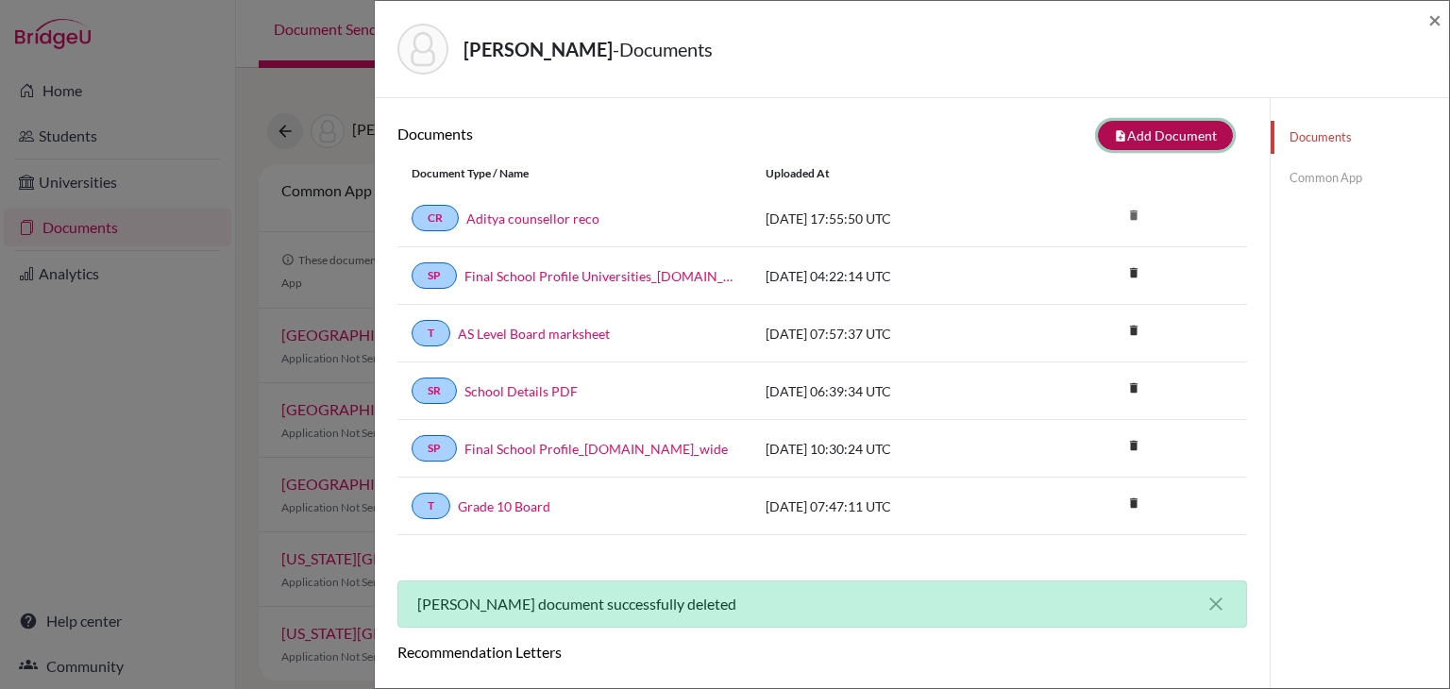
click at [1179, 134] on button "note_add Add Document" at bounding box center [1165, 135] width 135 height 29
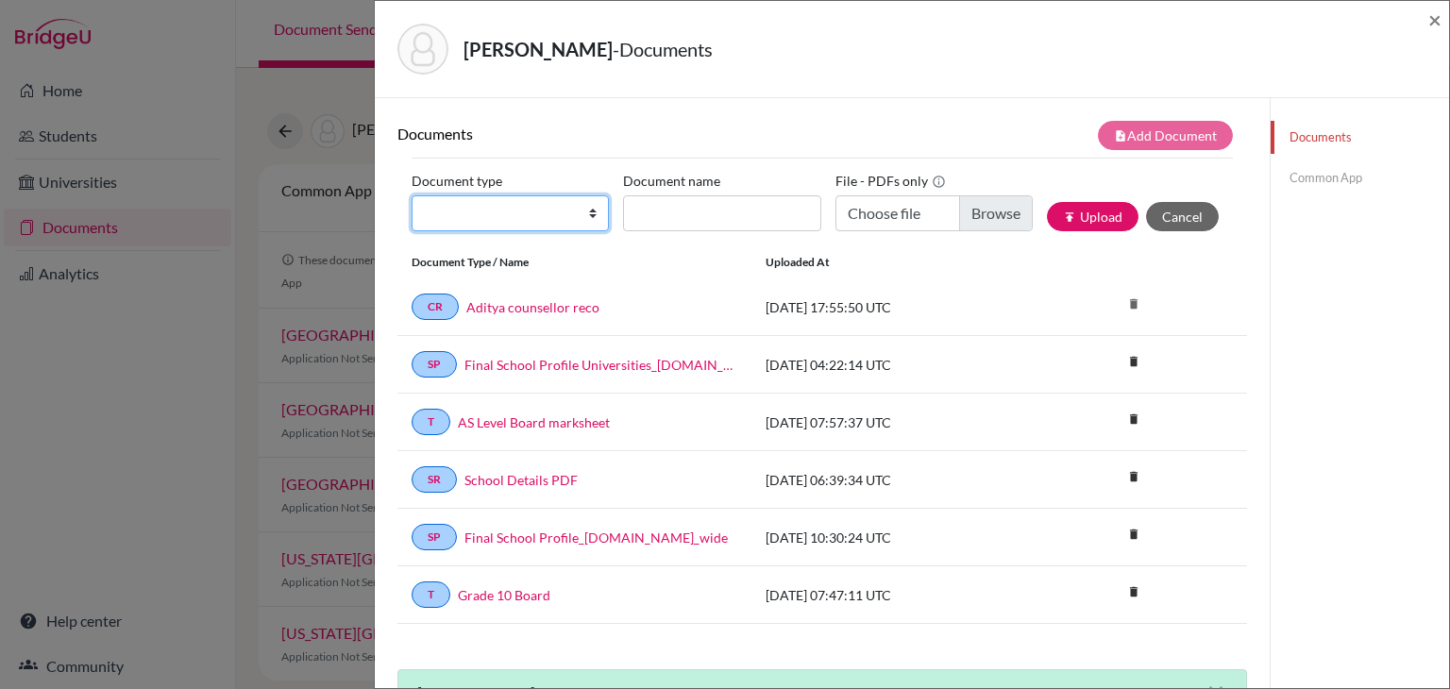
click at [575, 216] on select "Change explanation for Common App reports Counselor recommendation Internationa…" at bounding box center [510, 213] width 197 height 36
select select "5"
click at [412, 195] on select "Change explanation for Common App reports Counselor recommendation Internationa…" at bounding box center [510, 213] width 197 height 36
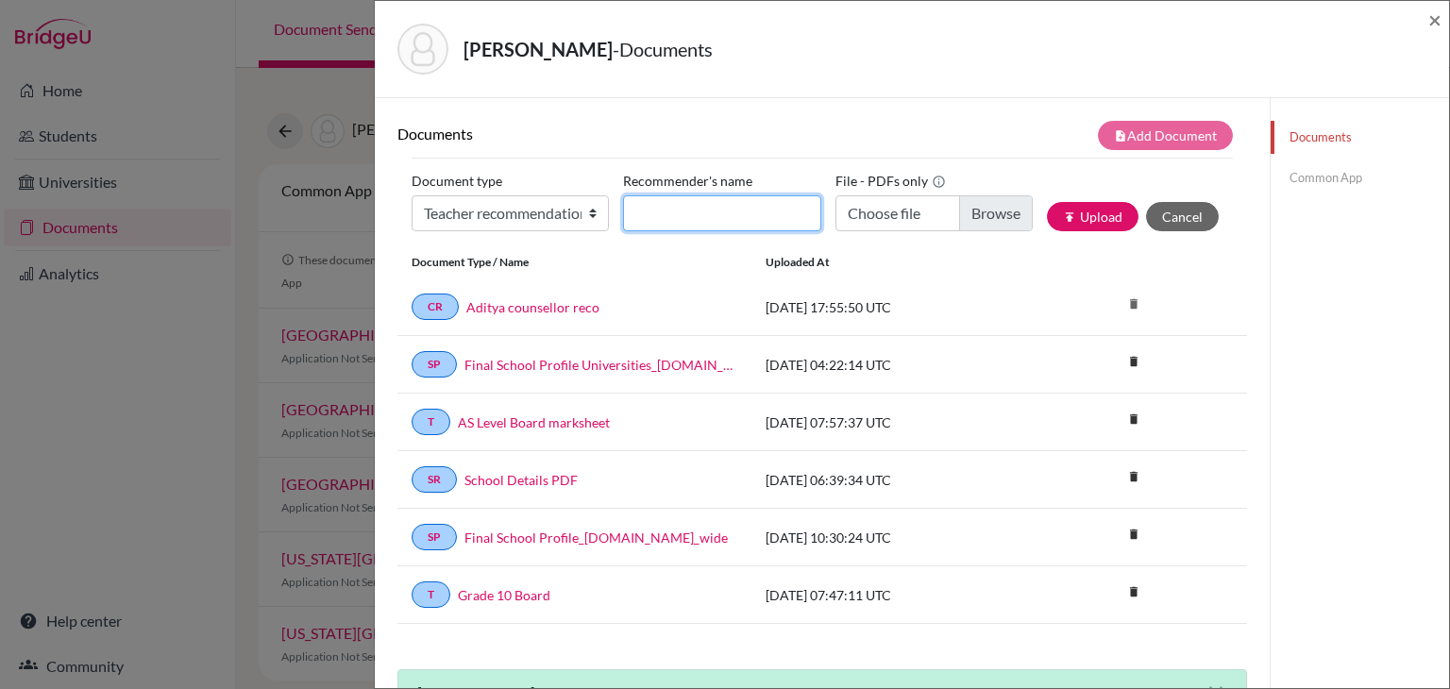
click at [661, 210] on input "Recommender's name" at bounding box center [721, 213] width 197 height 36
type input "Mary Raj"
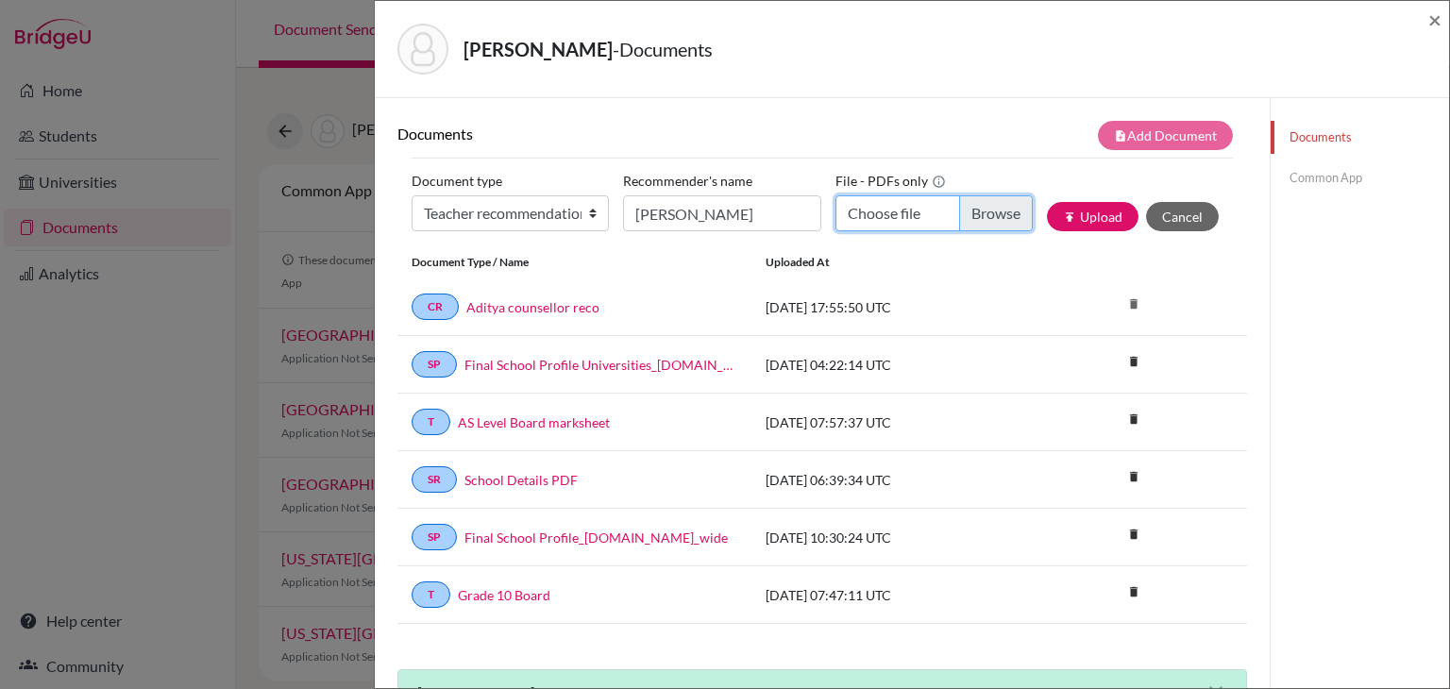
click at [893, 209] on input "Choose file" at bounding box center [934, 213] width 197 height 36
type input "C:\fakepath\Aditya Chemistry LOR (1).pdf"
click at [1088, 209] on button "publish Upload" at bounding box center [1093, 216] width 92 height 29
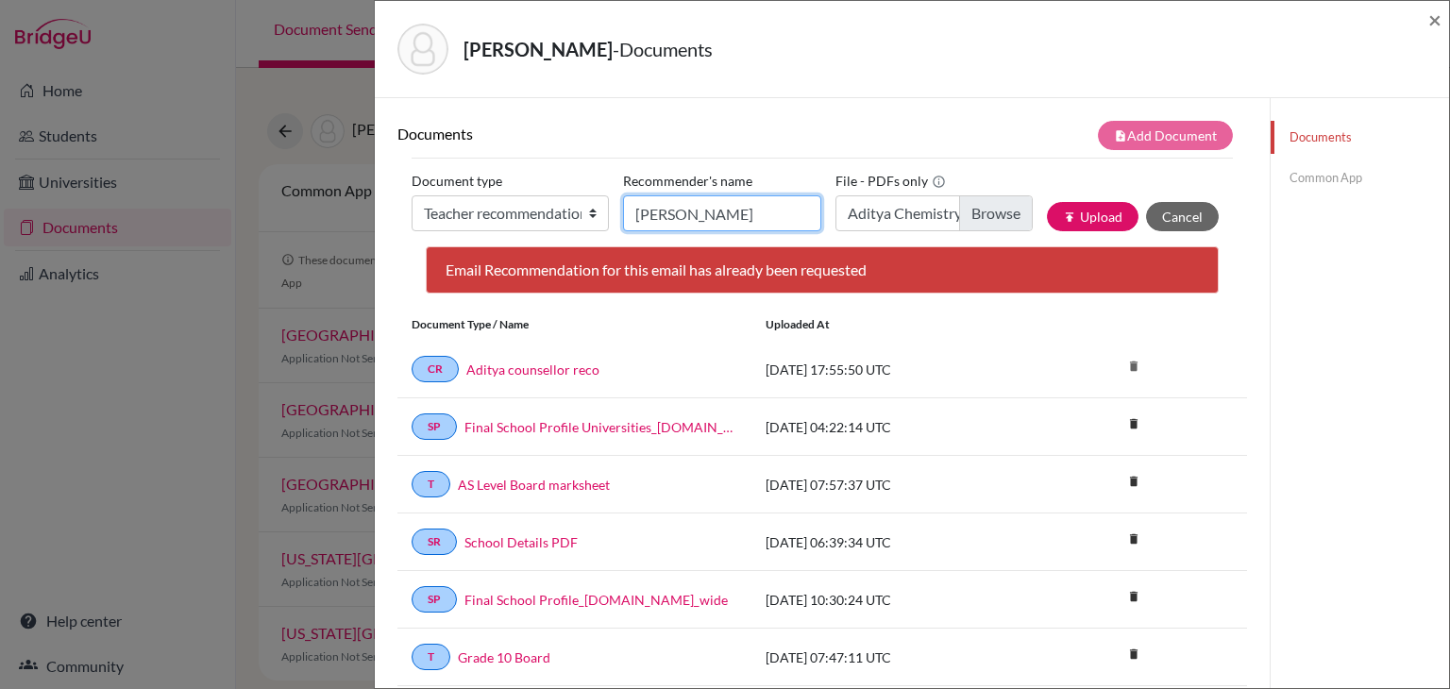
click at [702, 221] on input "Mary Raj" at bounding box center [721, 213] width 197 height 36
drag, startPoint x: 671, startPoint y: 218, endPoint x: 543, endPoint y: 222, distance: 128.5
click at [543, 222] on div "Document type Change explanation for Common App reports Counselor recommendatio…" at bounding box center [822, 206] width 821 height 80
type input "Raj"
click at [1078, 218] on button "publish Upload" at bounding box center [1093, 216] width 92 height 29
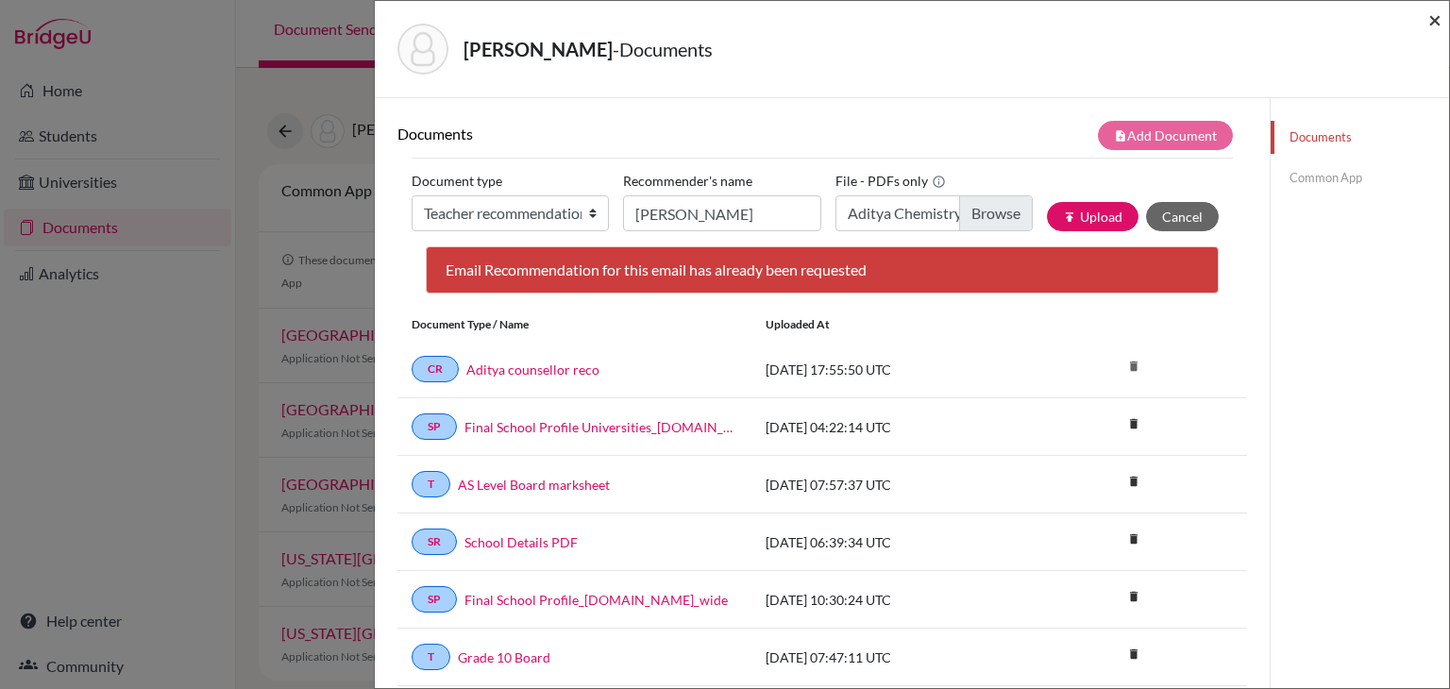
click at [1431, 21] on span "×" at bounding box center [1435, 19] width 13 height 27
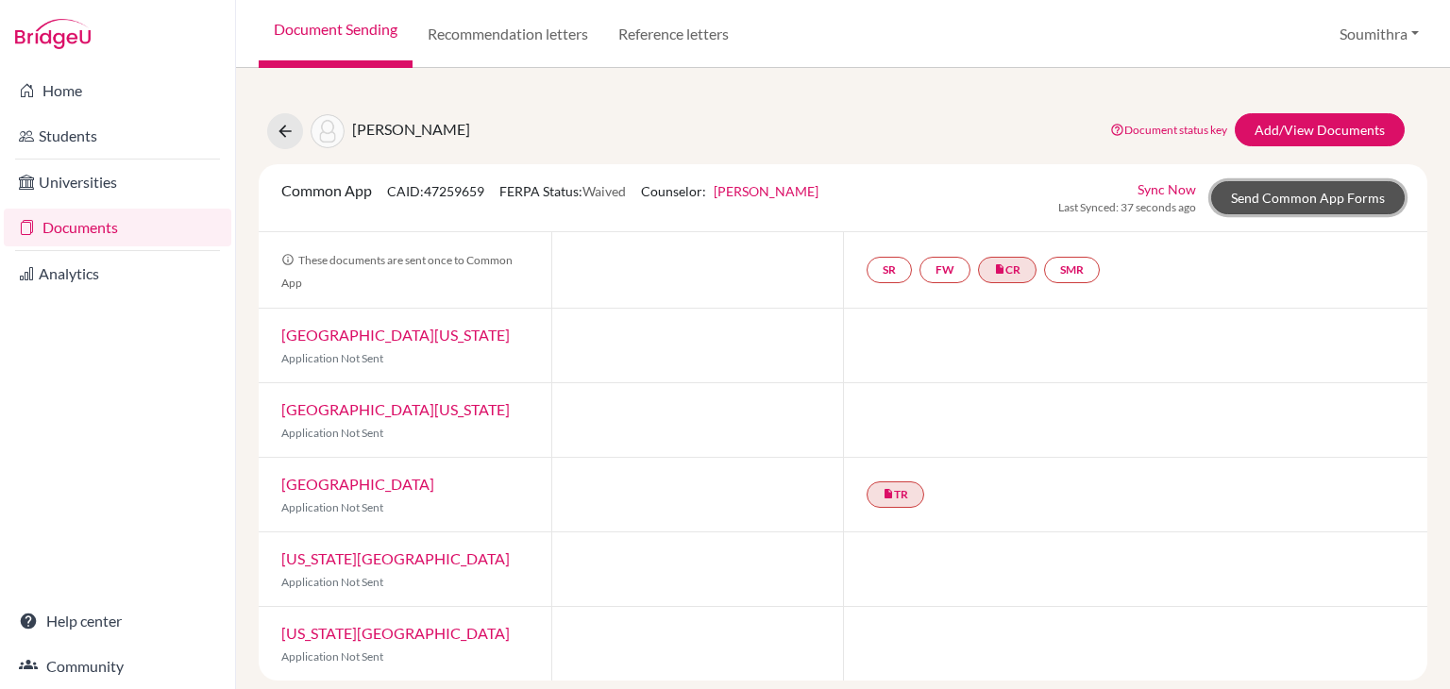
click at [1290, 197] on link "Send Common App Forms" at bounding box center [1308, 197] width 194 height 33
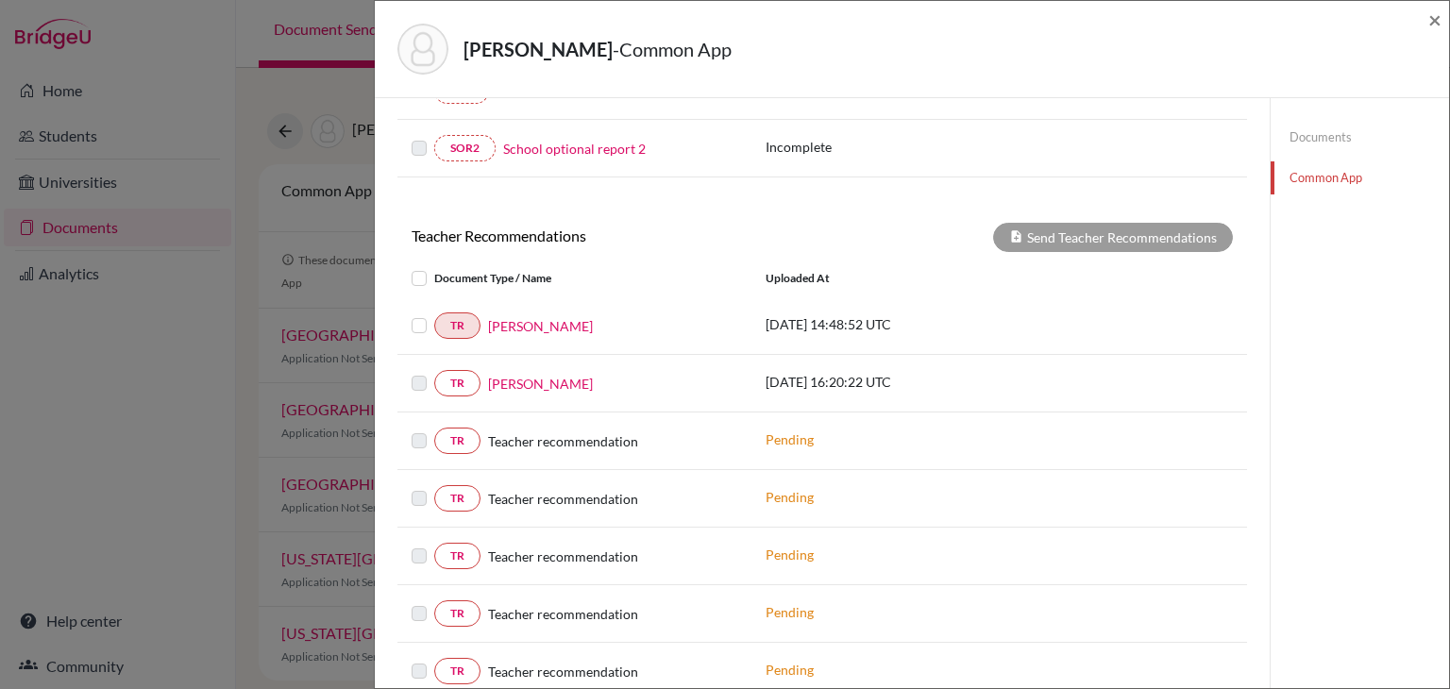
scroll to position [637, 0]
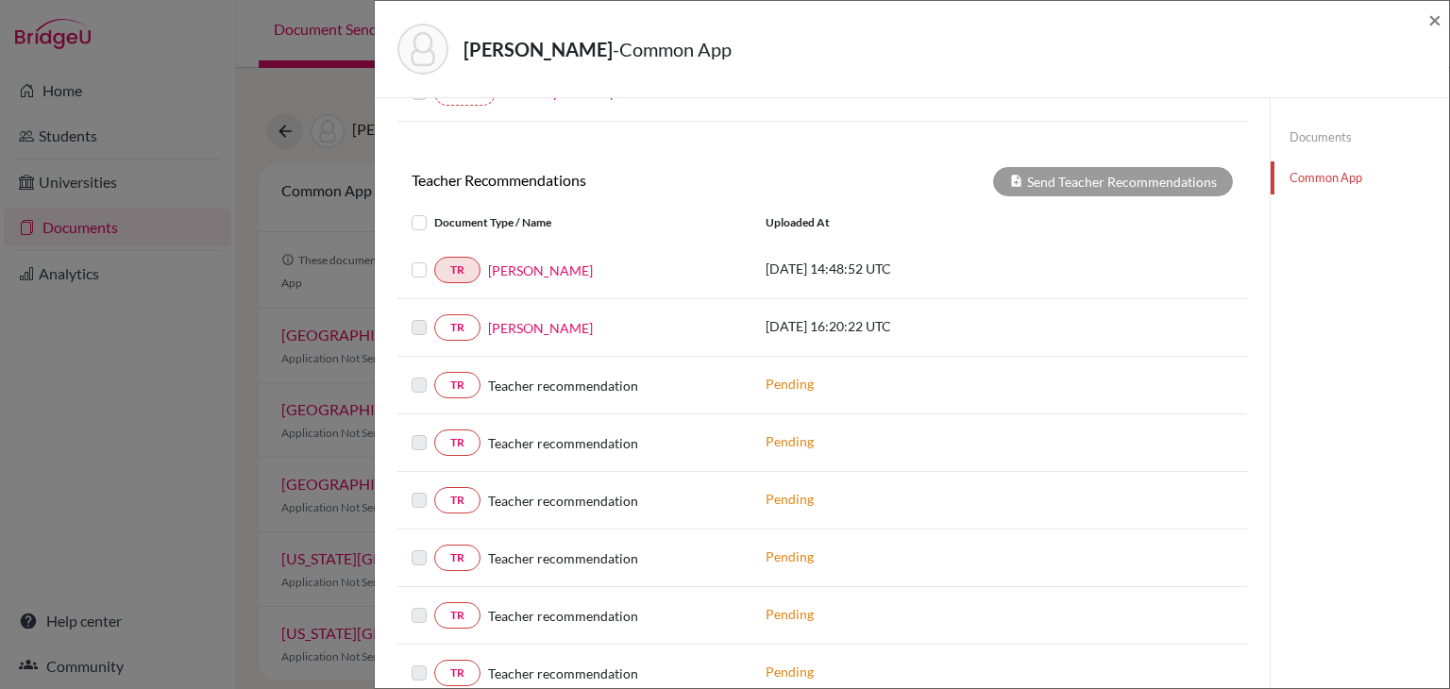
click at [434, 374] on label at bounding box center [434, 374] width 0 height 0
click at [1321, 135] on link "Documents" at bounding box center [1360, 137] width 178 height 33
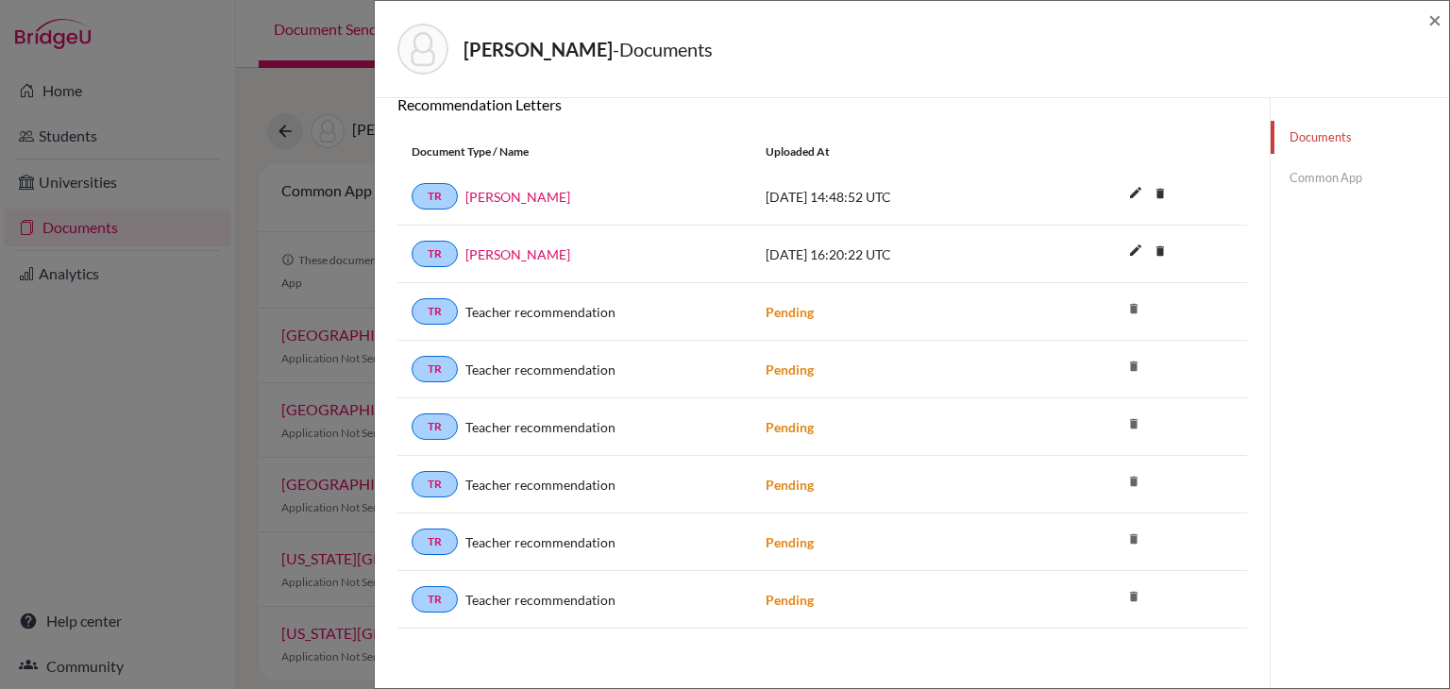
click at [1136, 301] on icon "delete" at bounding box center [1134, 309] width 28 height 28
click at [1140, 362] on icon "delete" at bounding box center [1134, 366] width 28 height 28
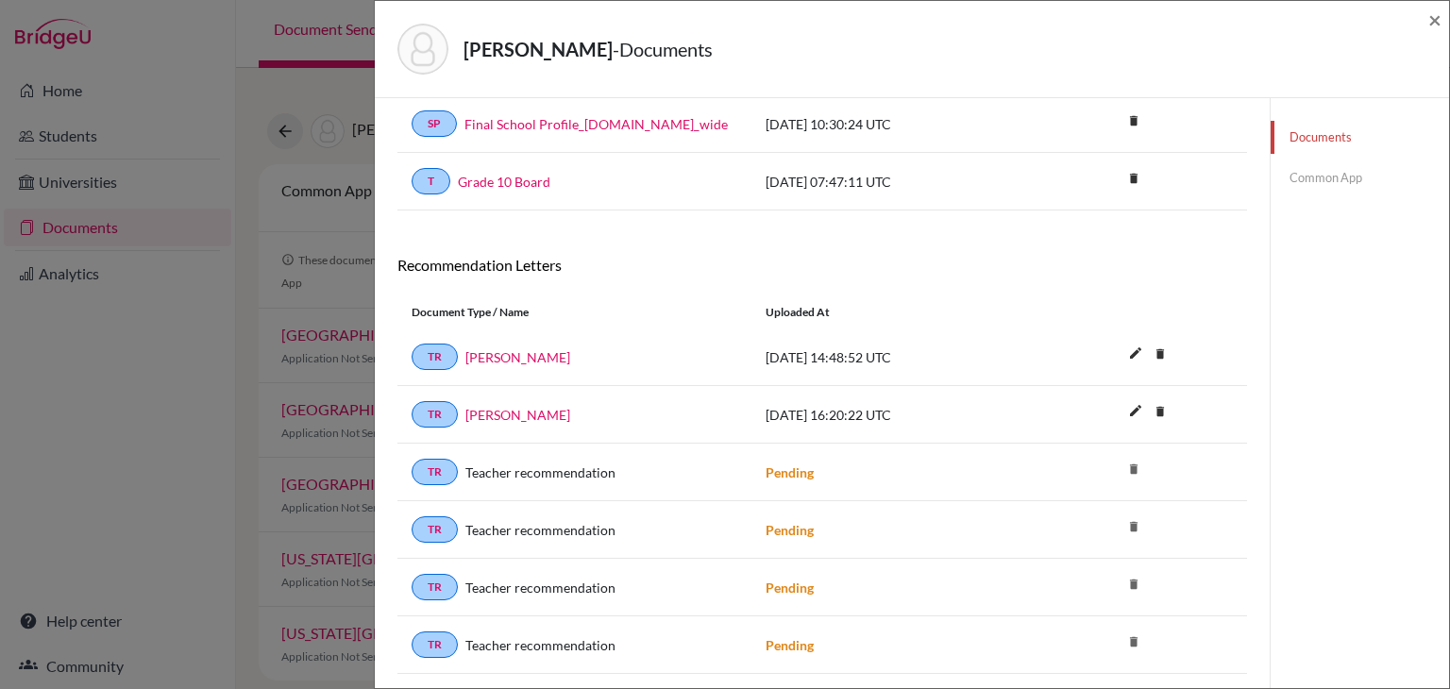
scroll to position [317, 0]
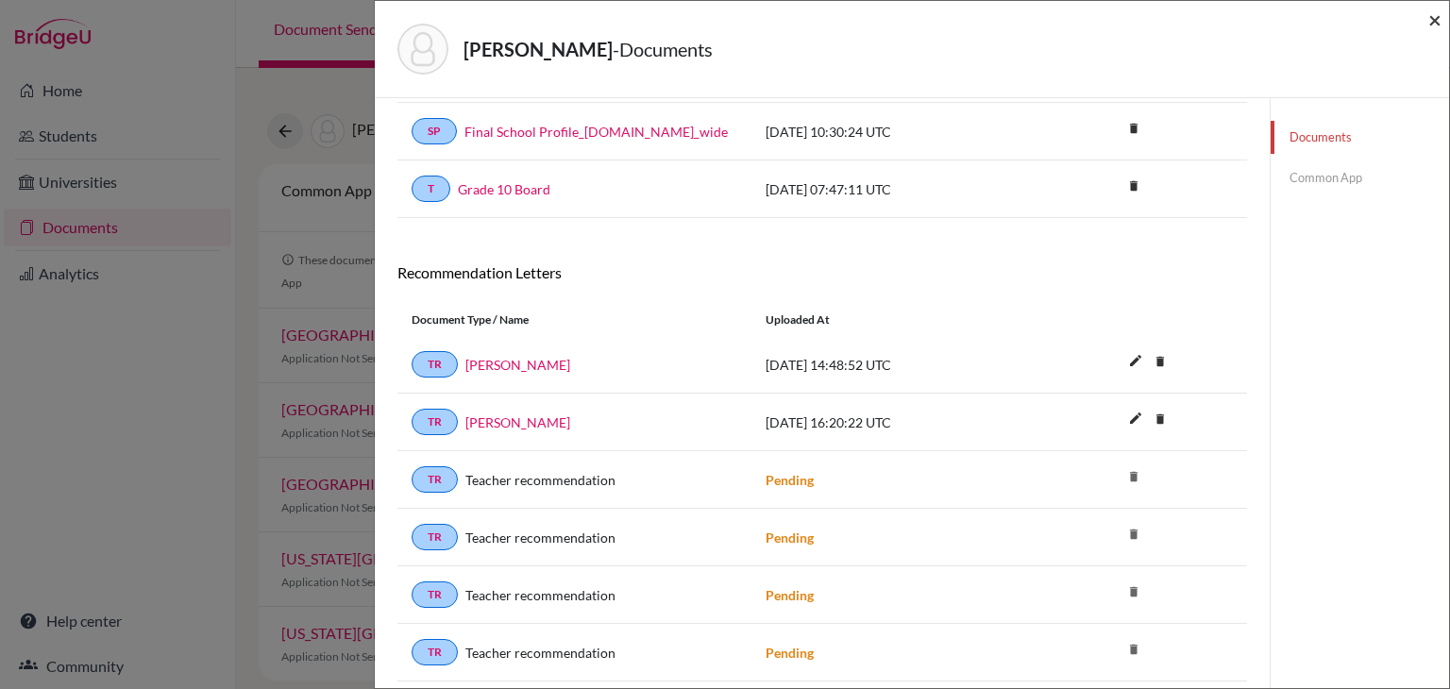
click at [1433, 25] on span "×" at bounding box center [1435, 19] width 13 height 27
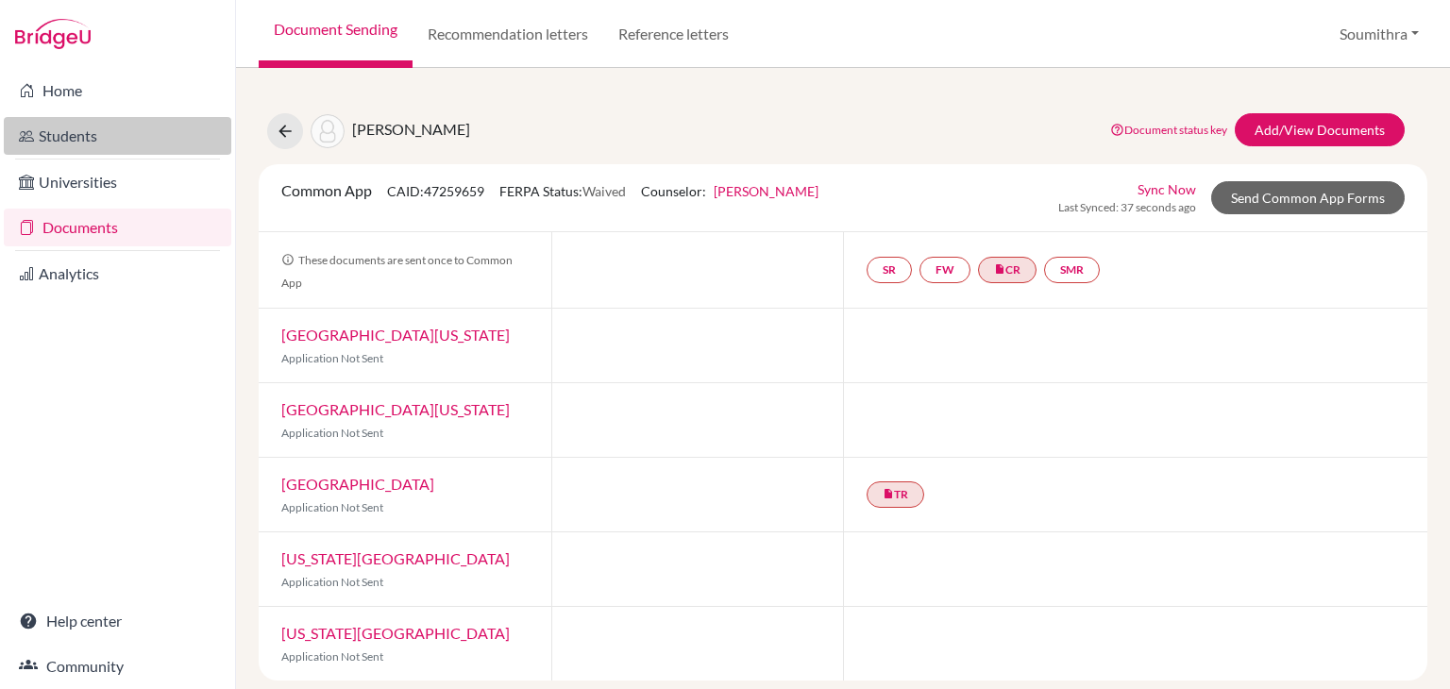
click at [81, 144] on link "Students" at bounding box center [118, 136] width 228 height 38
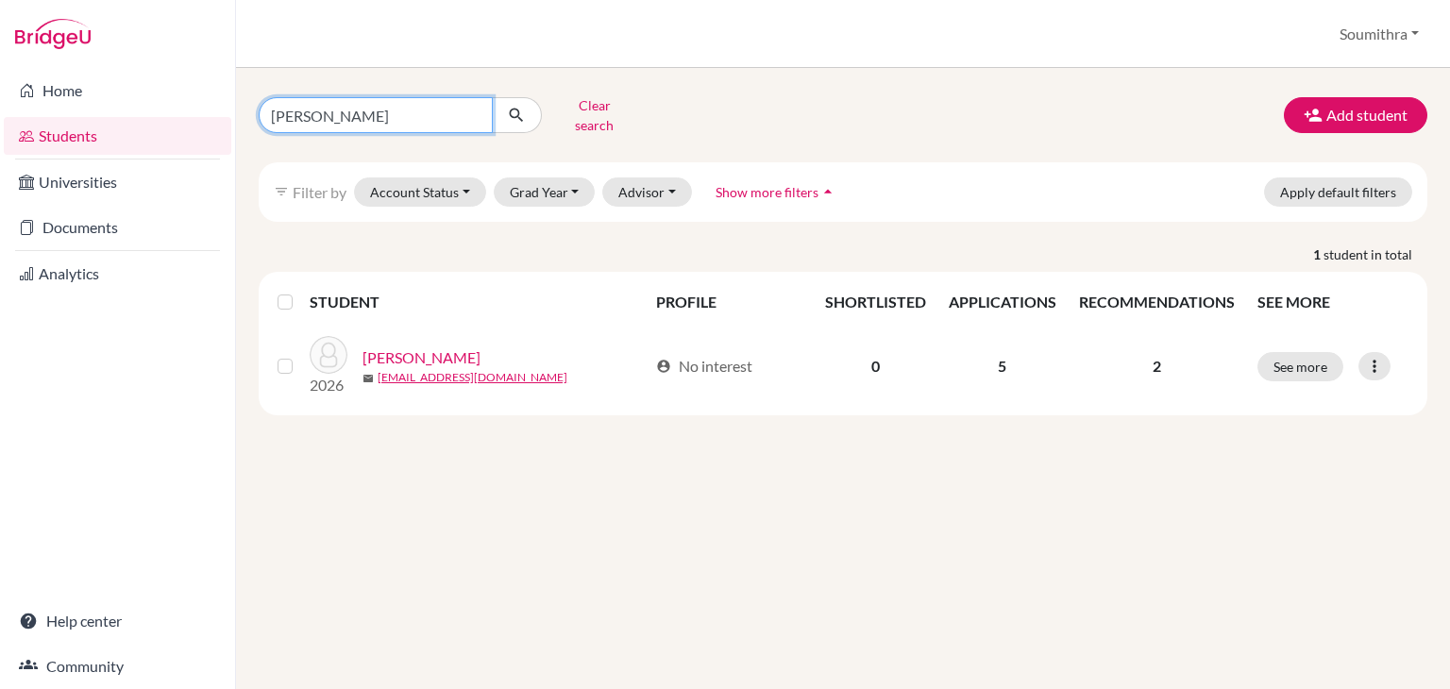
drag, startPoint x: 383, startPoint y: 111, endPoint x: 224, endPoint y: 112, distance: 159.6
click at [224, 112] on div "Home Students Universities Documents Analytics Help center Community Students o…" at bounding box center [725, 344] width 1450 height 689
type input "aadya"
click at [519, 119] on button "submit" at bounding box center [517, 115] width 50 height 36
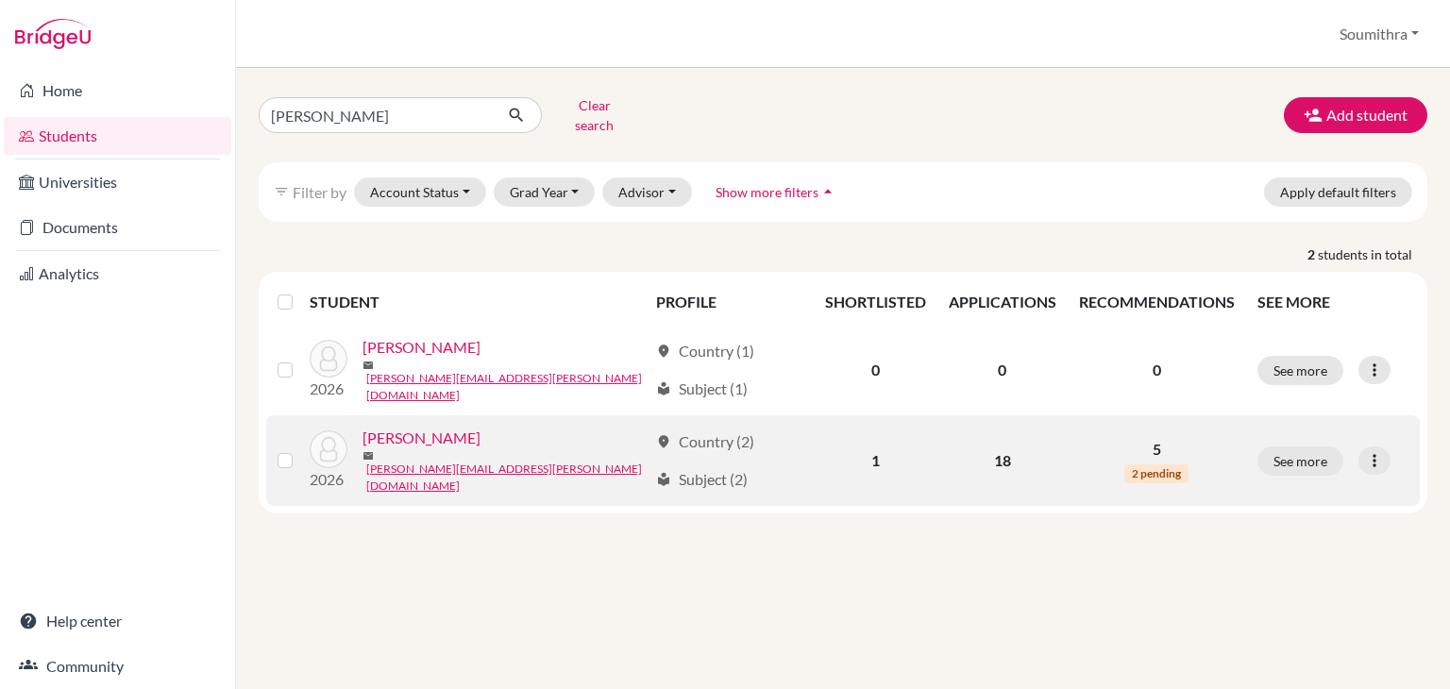
click at [432, 430] on link "Salwan, Aadya" at bounding box center [422, 438] width 118 height 23
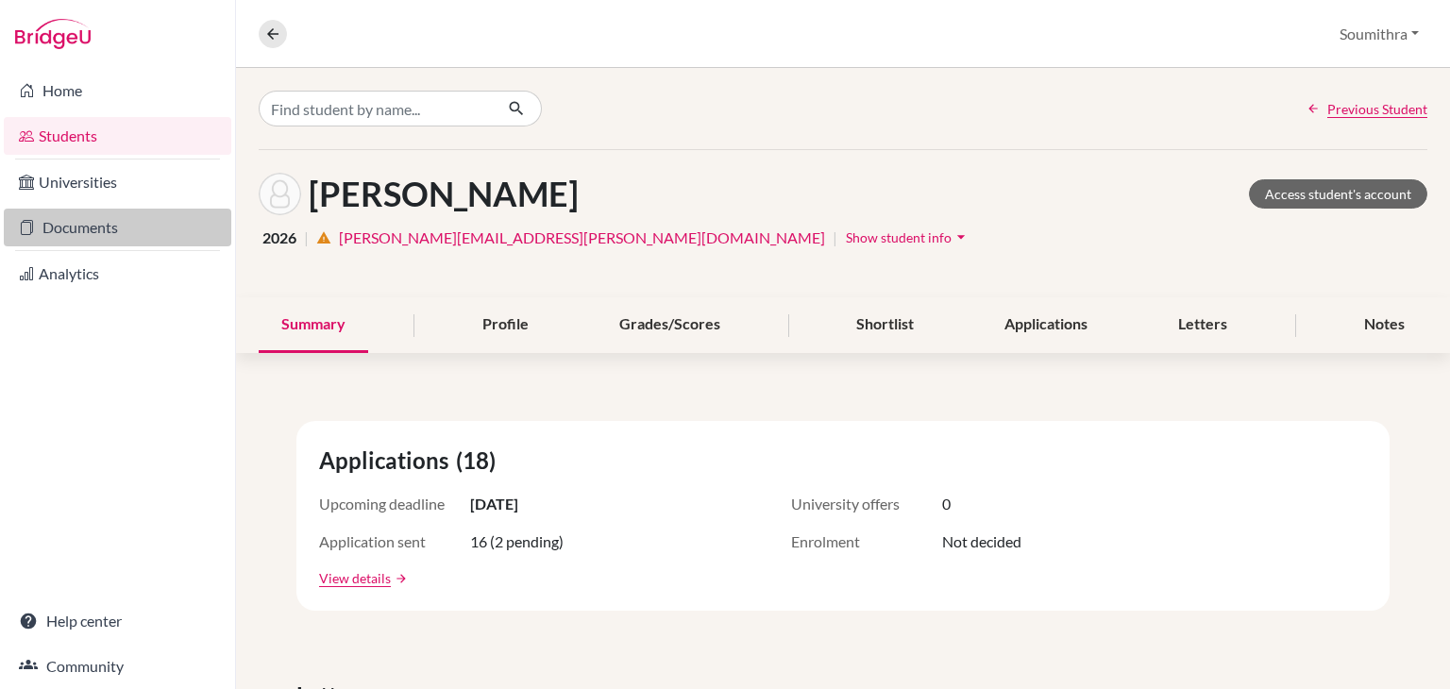
click at [68, 222] on link "Documents" at bounding box center [118, 228] width 228 height 38
